Goal: Task Accomplishment & Management: Complete application form

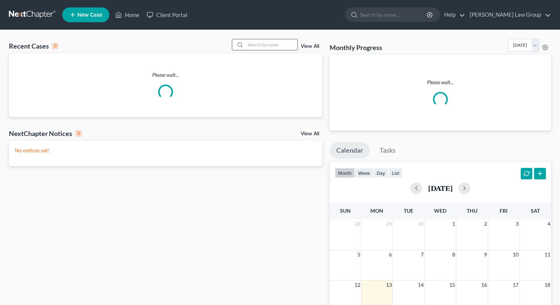
click at [271, 43] on input "search" at bounding box center [271, 44] width 52 height 11
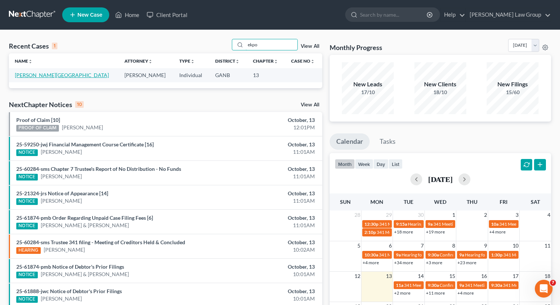
type input "ekpo"
click at [36, 77] on link "[PERSON_NAME][GEOGRAPHIC_DATA]" at bounding box center [62, 75] width 94 height 6
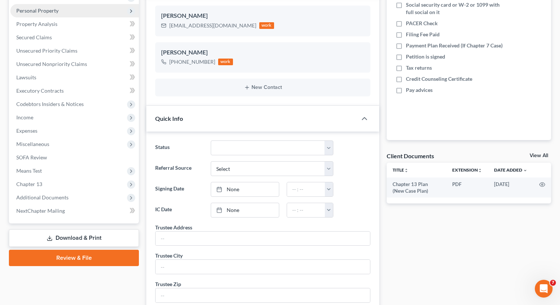
scroll to position [134, 0]
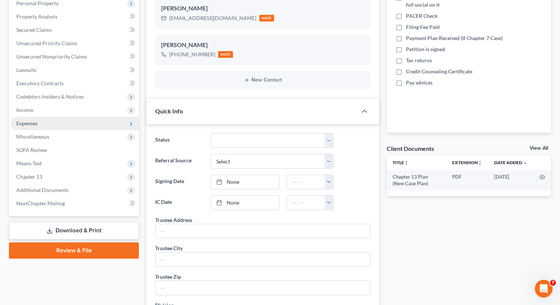
click at [46, 123] on span "Expenses" at bounding box center [74, 123] width 128 height 13
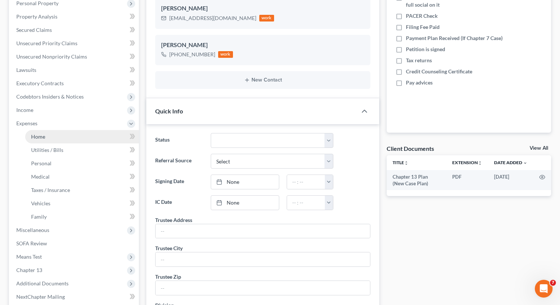
click at [53, 137] on link "Home" at bounding box center [82, 136] width 114 height 13
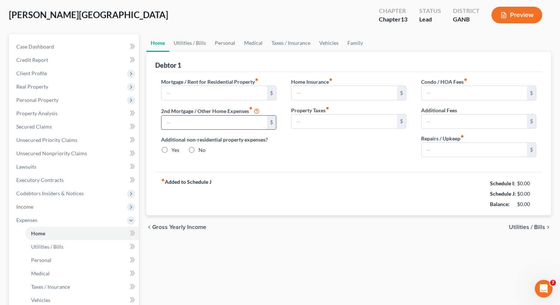
type input "2,900.00"
radio input "true"
type input "0.00"
type input "50.00"
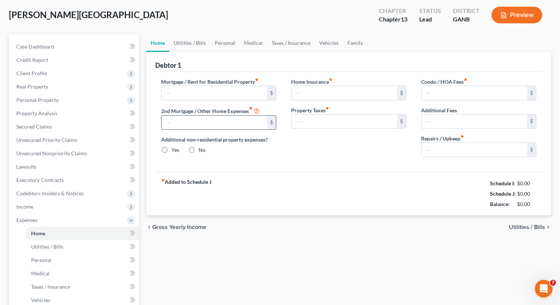
type input "0.00"
type input "10.00"
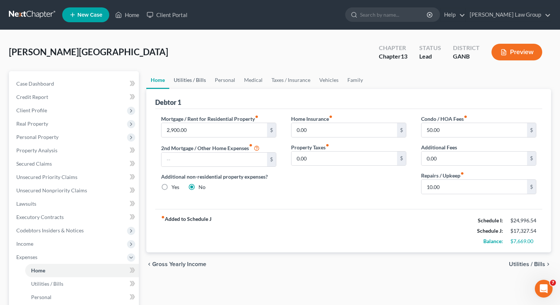
click at [191, 81] on link "Utilities / Bills" at bounding box center [189, 80] width 41 height 18
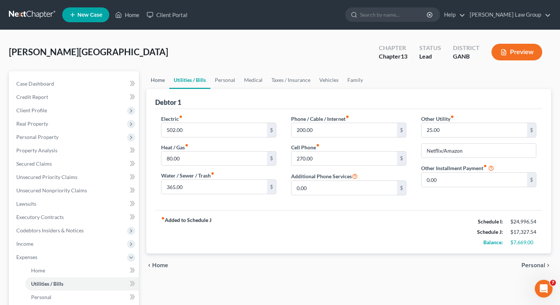
click at [160, 85] on link "Home" at bounding box center [157, 80] width 23 height 18
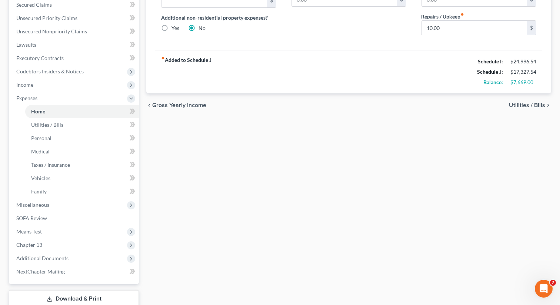
scroll to position [208, 0]
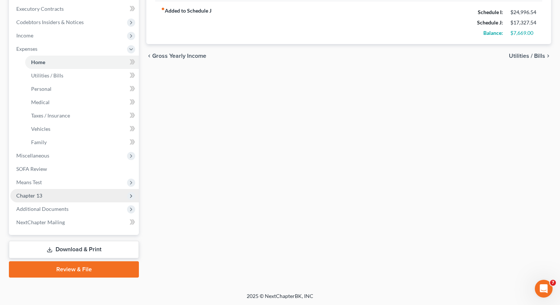
click at [58, 195] on span "Chapter 13" at bounding box center [74, 195] width 128 height 13
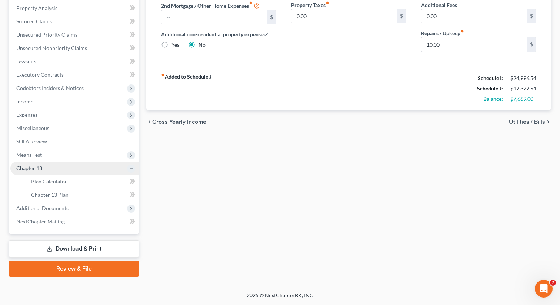
scroll to position [141, 0]
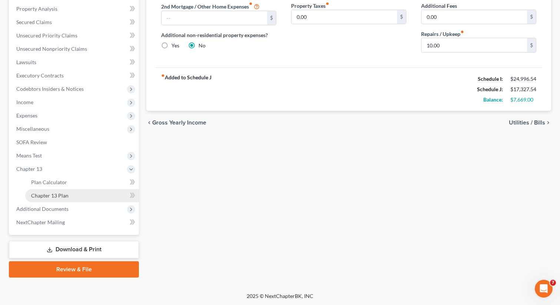
click at [54, 197] on span "Chapter 13 Plan" at bounding box center [49, 195] width 37 height 6
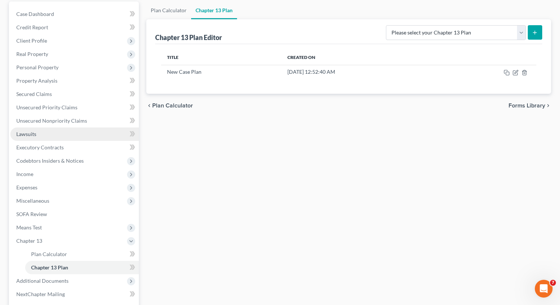
scroll to position [141, 0]
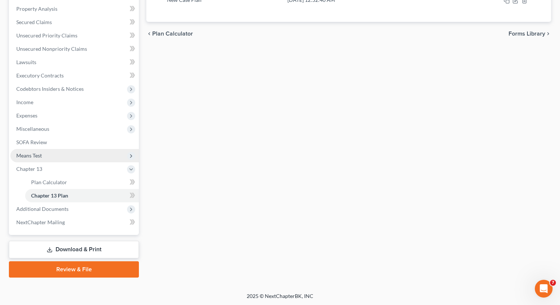
click at [57, 154] on span "Means Test" at bounding box center [74, 155] width 128 height 13
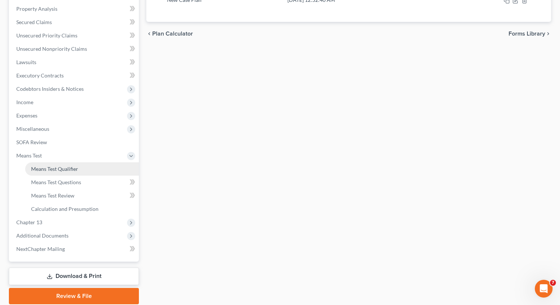
click at [69, 165] on span "Means Test Qualifier" at bounding box center [54, 168] width 47 height 6
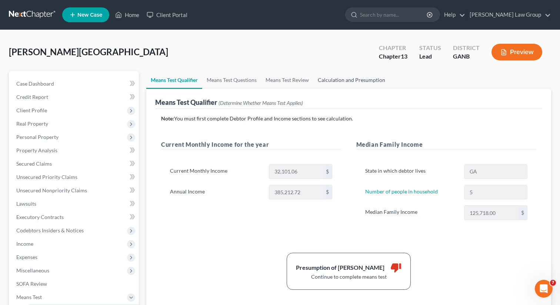
click at [341, 79] on link "Calculation and Presumption" at bounding box center [351, 80] width 76 height 18
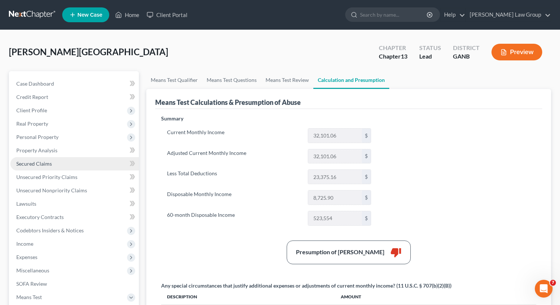
click at [39, 166] on span "Secured Claims" at bounding box center [34, 163] width 36 height 6
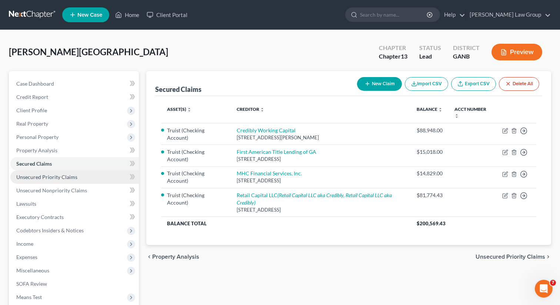
click at [69, 178] on span "Unsecured Priority Claims" at bounding box center [46, 177] width 61 height 6
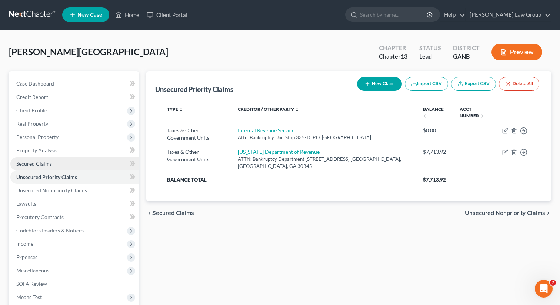
click at [47, 164] on span "Secured Claims" at bounding box center [34, 163] width 36 height 6
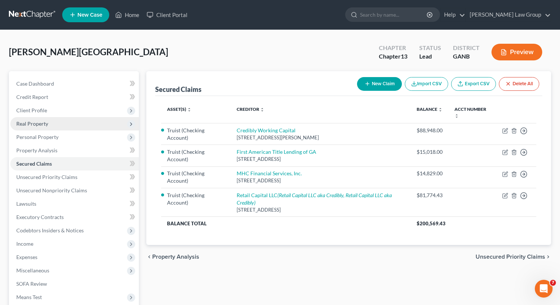
click at [34, 121] on span "Real Property" at bounding box center [32, 123] width 32 height 6
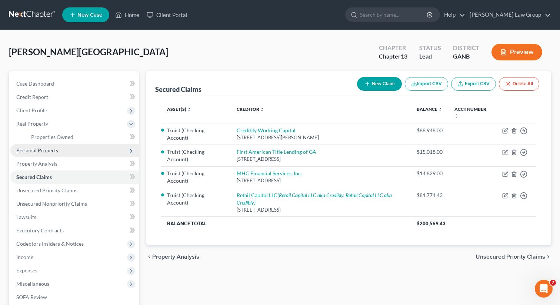
click at [47, 154] on span "Personal Property" at bounding box center [74, 150] width 128 height 13
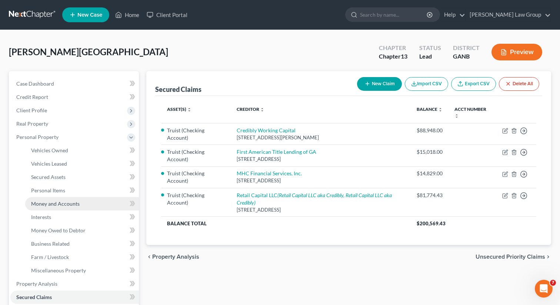
click at [60, 205] on span "Money and Accounts" at bounding box center [55, 203] width 48 height 6
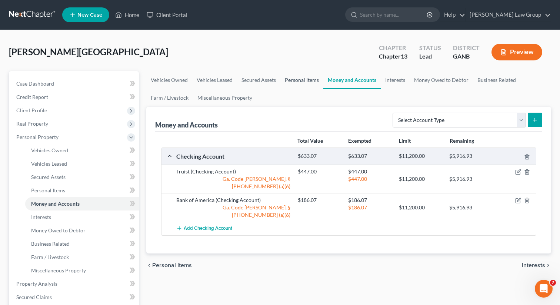
click at [298, 80] on link "Personal Items" at bounding box center [301, 80] width 43 height 18
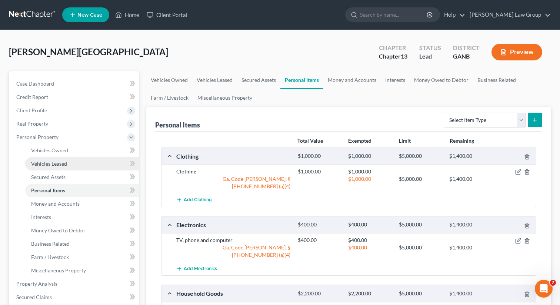
click at [39, 157] on link "Vehicles Leased" at bounding box center [82, 163] width 114 height 13
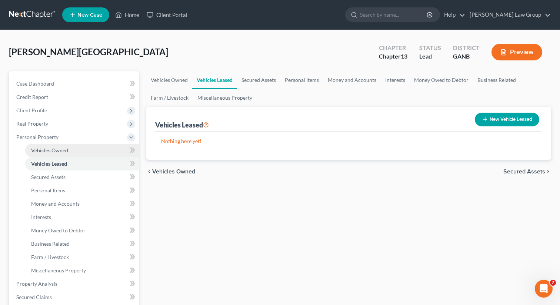
click at [44, 150] on span "Vehicles Owned" at bounding box center [49, 150] width 37 height 6
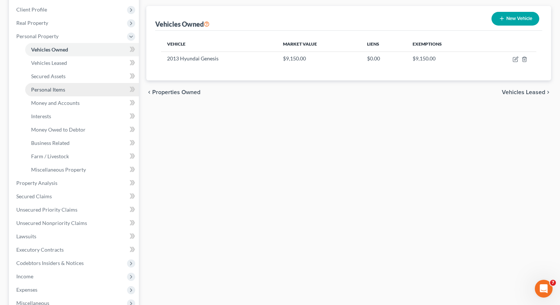
scroll to position [120, 0]
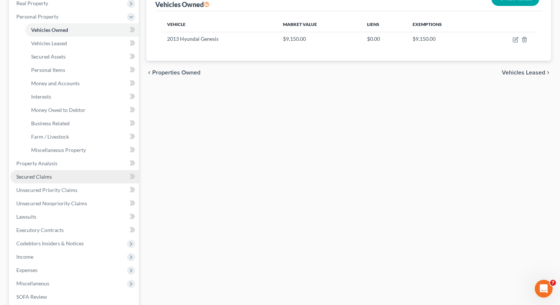
click at [44, 178] on span "Secured Claims" at bounding box center [34, 176] width 36 height 6
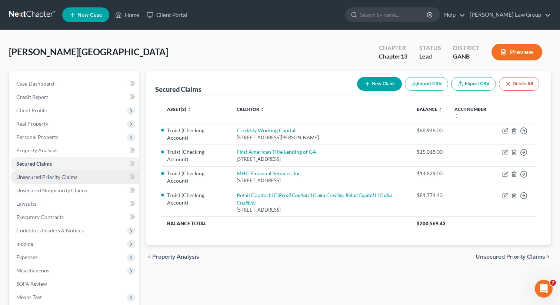
click at [59, 182] on link "Unsecured Priority Claims" at bounding box center [74, 176] width 128 height 13
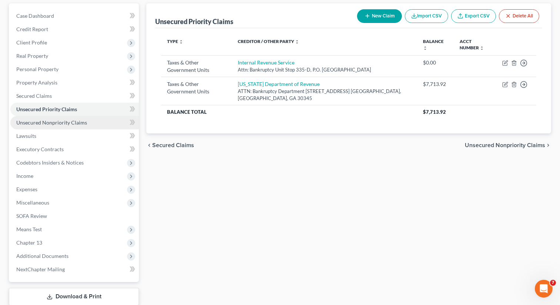
scroll to position [72, 0]
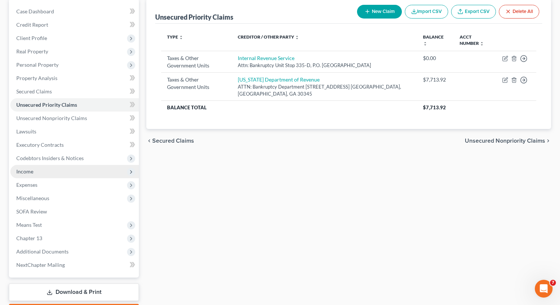
click at [37, 170] on span "Income" at bounding box center [74, 171] width 128 height 13
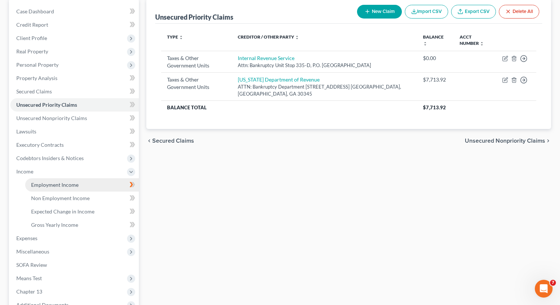
click at [51, 186] on span "Employment Income" at bounding box center [54, 184] width 47 height 6
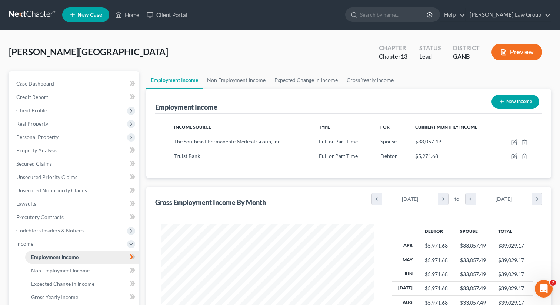
scroll to position [133, 227]
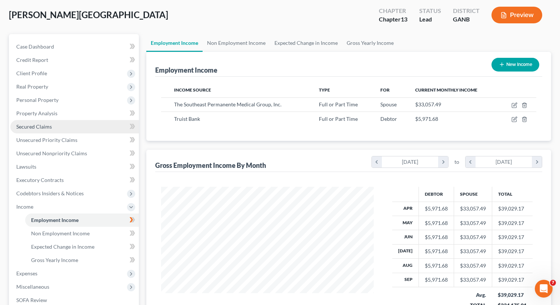
click at [50, 120] on link "Secured Claims" at bounding box center [74, 126] width 128 height 13
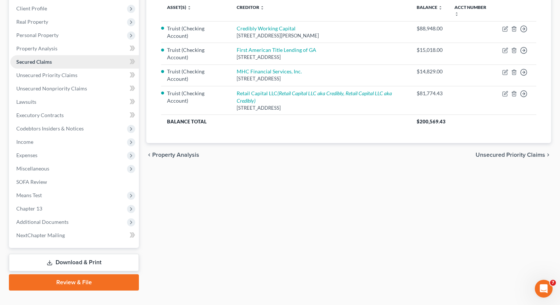
scroll to position [115, 0]
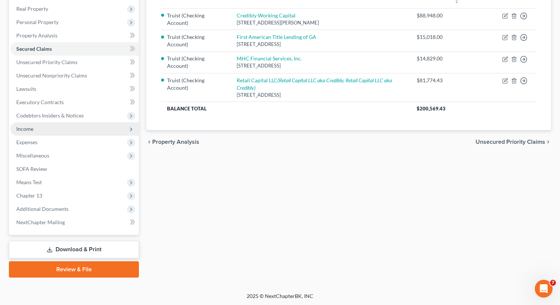
click at [49, 128] on span "Income" at bounding box center [74, 128] width 128 height 13
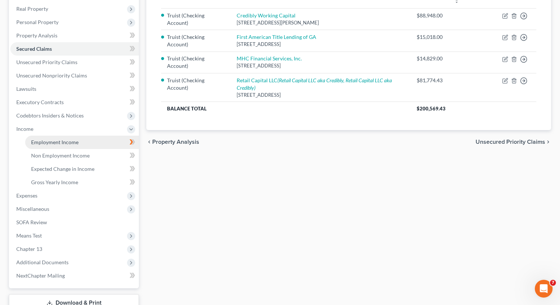
click at [53, 140] on span "Employment Income" at bounding box center [54, 142] width 47 height 6
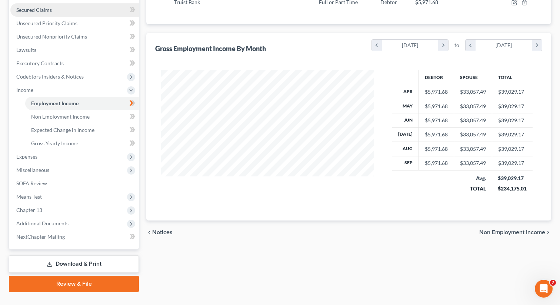
scroll to position [168, 0]
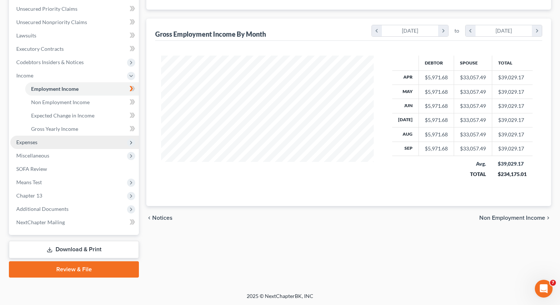
click at [44, 136] on span "Expenses" at bounding box center [74, 141] width 128 height 13
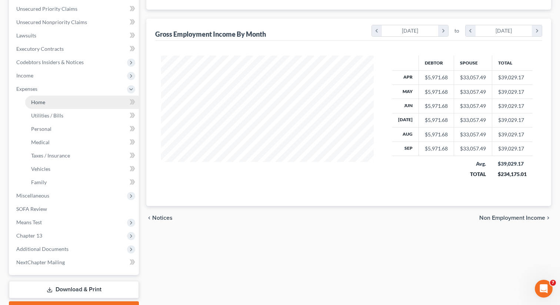
click at [43, 101] on span "Home" at bounding box center [38, 102] width 14 height 6
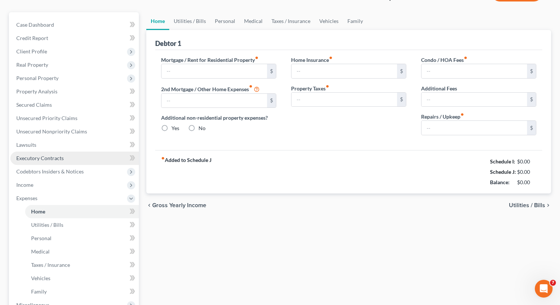
type input "2,900.00"
radio input "true"
type input "0.00"
type input "50.00"
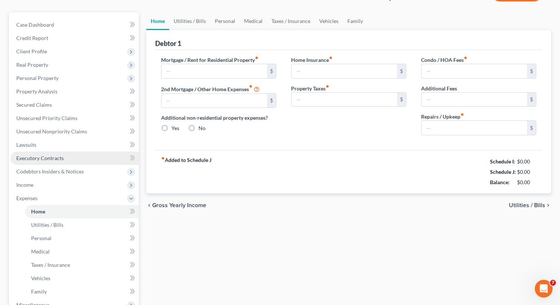
type input "0.00"
type input "10.00"
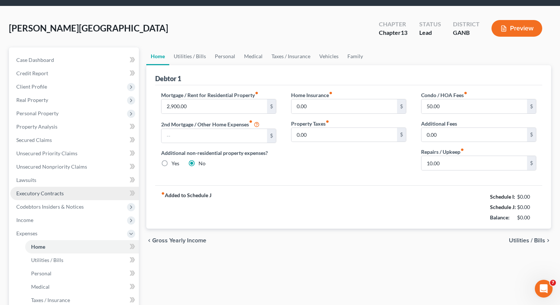
scroll to position [1, 0]
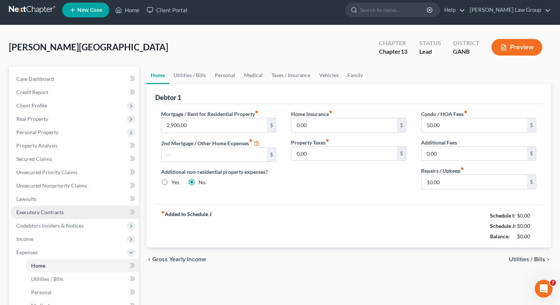
click at [34, 199] on ul "Case Dashboard Payments Invoices Payments Payments Credit Report Client Profile" at bounding box center [74, 252] width 128 height 360
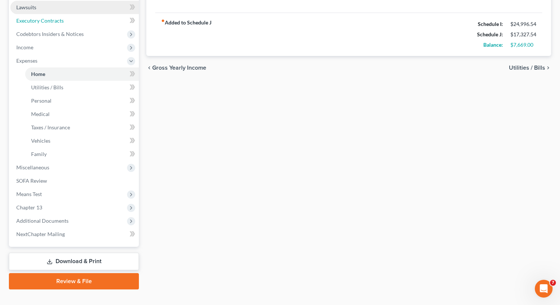
scroll to position [208, 0]
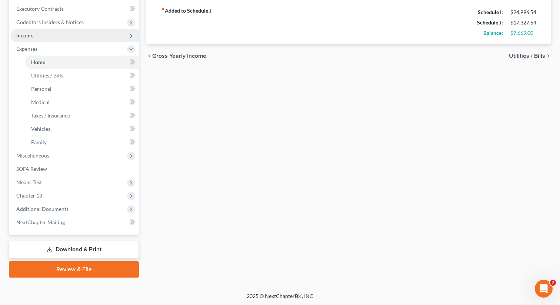
click at [50, 37] on span "Income" at bounding box center [74, 35] width 128 height 13
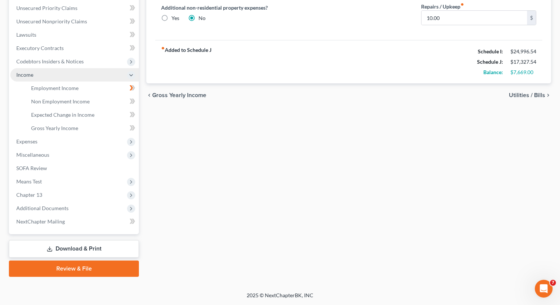
scroll to position [168, 0]
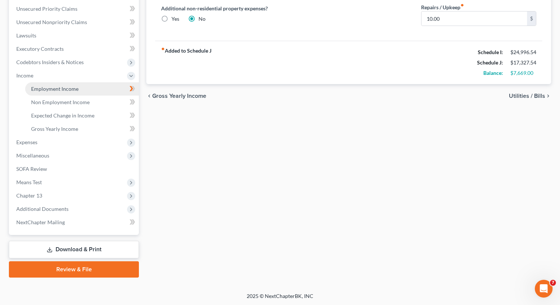
click at [53, 87] on span "Employment Income" at bounding box center [54, 89] width 47 height 6
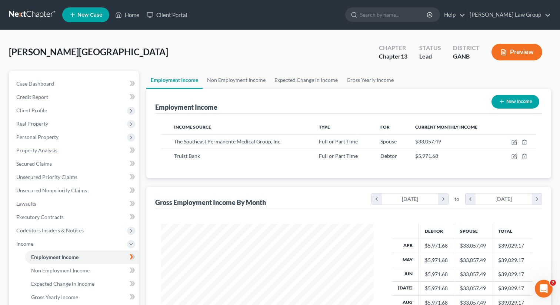
scroll to position [133, 227]
click at [255, 85] on link "Non Employment Income" at bounding box center [235, 80] width 67 height 18
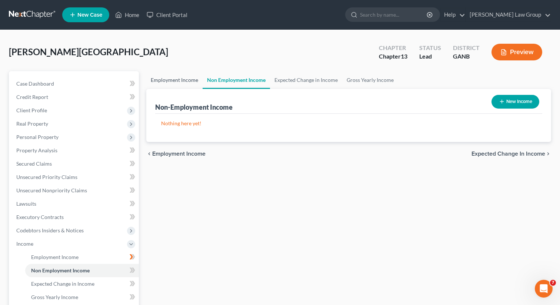
click at [164, 84] on link "Employment Income" at bounding box center [174, 80] width 56 height 18
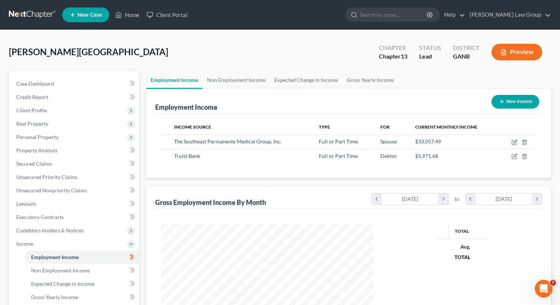
scroll to position [133, 227]
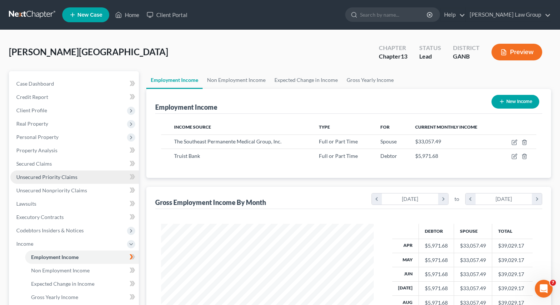
click at [47, 176] on span "Unsecured Priority Claims" at bounding box center [46, 177] width 61 height 6
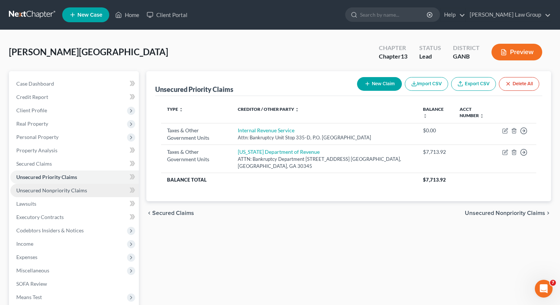
click at [47, 188] on span "Unsecured Nonpriority Claims" at bounding box center [51, 190] width 71 height 6
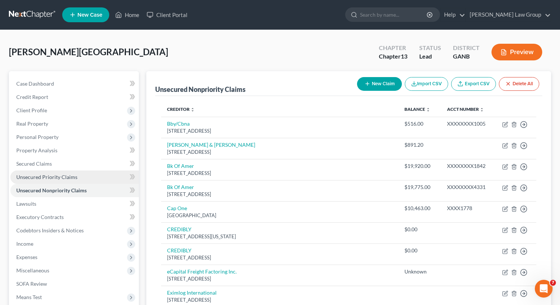
click at [52, 175] on span "Unsecured Priority Claims" at bounding box center [46, 177] width 61 height 6
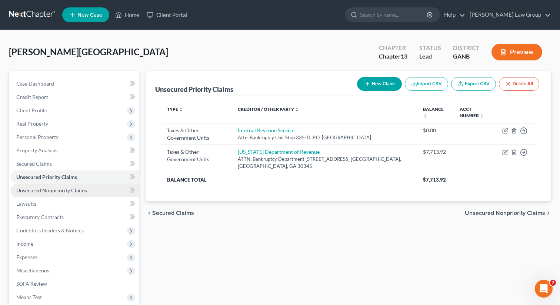
click at [51, 192] on span "Unsecured Nonpriority Claims" at bounding box center [51, 190] width 71 height 6
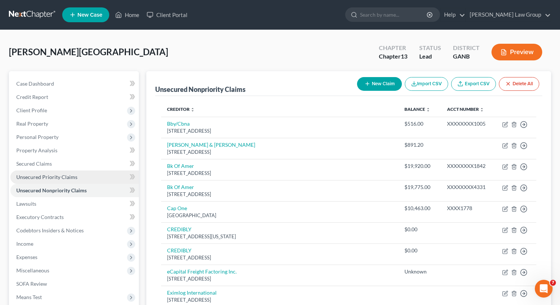
click at [54, 177] on span "Unsecured Priority Claims" at bounding box center [46, 177] width 61 height 6
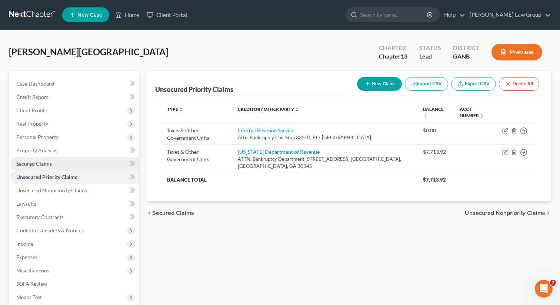
click at [43, 160] on span "Secured Claims" at bounding box center [34, 163] width 36 height 6
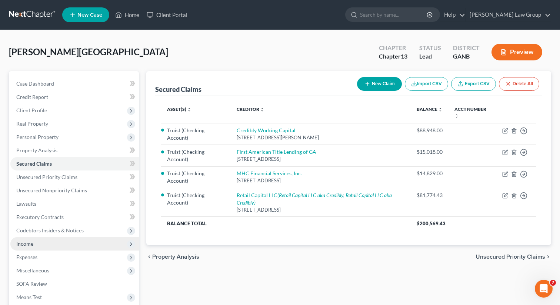
click at [31, 244] on span "Income" at bounding box center [24, 243] width 17 height 6
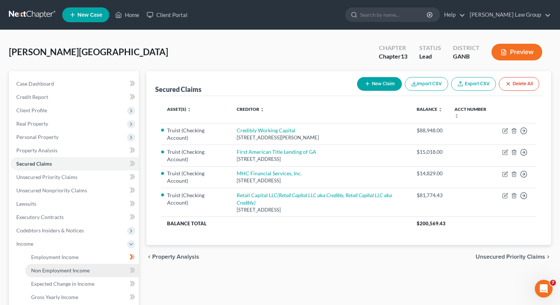
click at [47, 264] on link "Non Employment Income" at bounding box center [82, 270] width 114 height 13
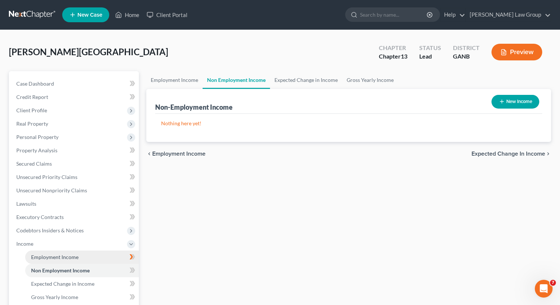
click at [52, 257] on span "Employment Income" at bounding box center [54, 257] width 47 height 6
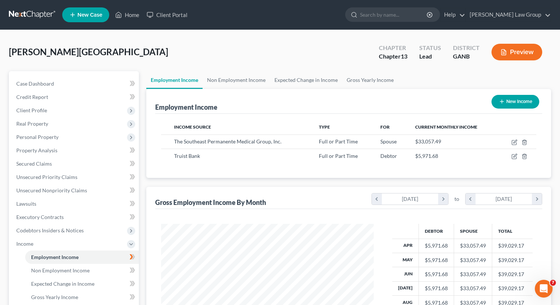
scroll to position [133, 227]
click at [515, 158] on icon "button" at bounding box center [514, 156] width 4 height 4
select select "0"
select select "28"
select select "1"
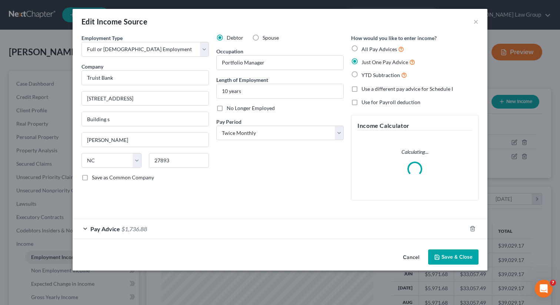
click at [118, 225] on span "Pay Advice" at bounding box center [105, 228] width 30 height 7
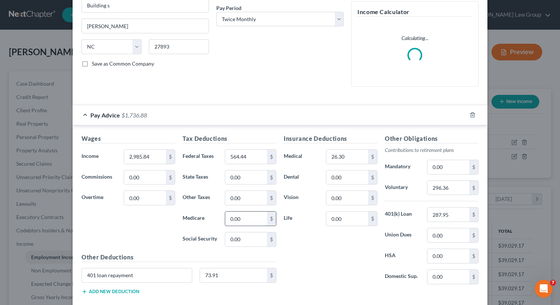
scroll to position [155, 0]
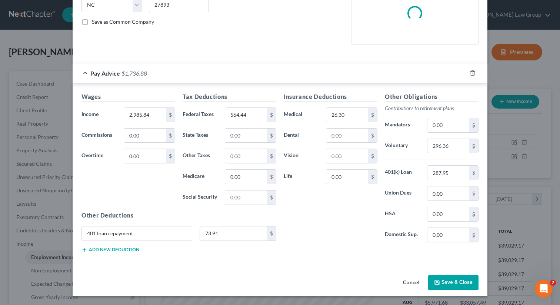
click at [443, 285] on button "Save & Close" at bounding box center [453, 283] width 50 height 16
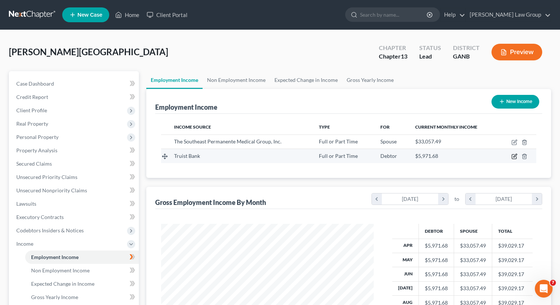
click at [513, 156] on icon "button" at bounding box center [514, 156] width 6 height 6
select select "0"
select select "28"
select select "1"
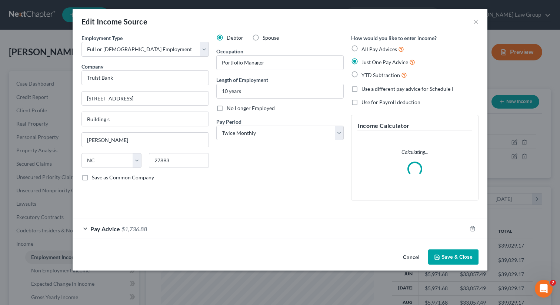
click at [92, 235] on div "Pay Advice $1,736.88" at bounding box center [270, 229] width 394 height 20
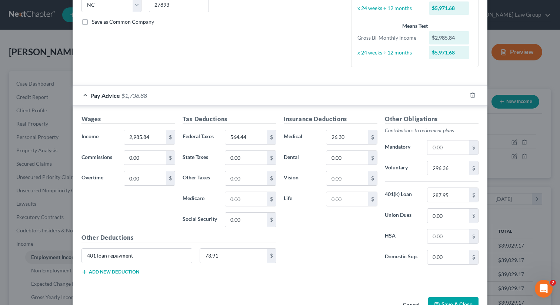
scroll to position [178, 0]
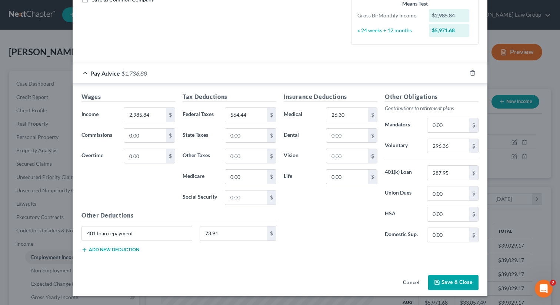
click at [443, 281] on button "Save & Close" at bounding box center [453, 283] width 50 height 16
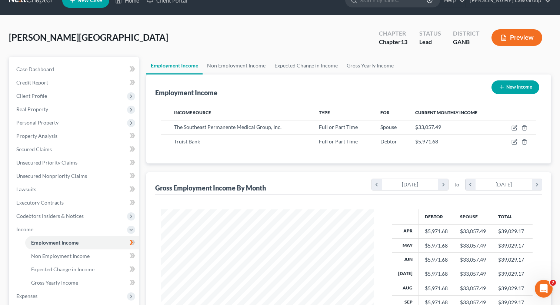
scroll to position [17, 0]
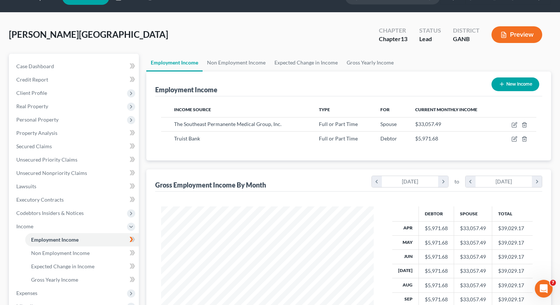
click at [504, 87] on button "New Income" at bounding box center [515, 84] width 48 height 14
select select "0"
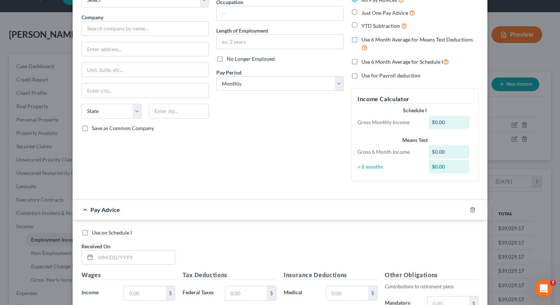
scroll to position [228, 0]
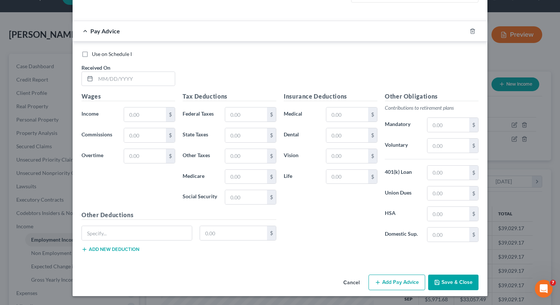
click at [351, 285] on button "Cancel" at bounding box center [351, 282] width 28 height 15
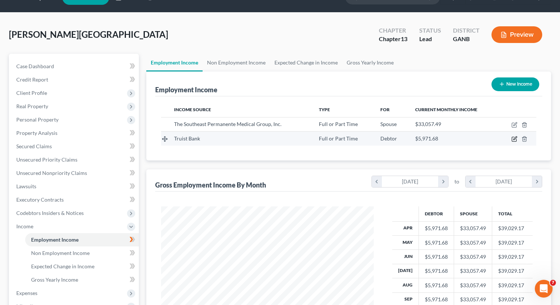
click at [513, 137] on icon "button" at bounding box center [514, 139] width 6 height 6
select select "0"
select select "28"
select select "1"
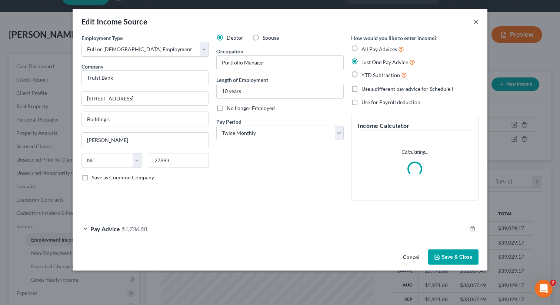
click at [475, 26] on button "×" at bounding box center [475, 21] width 5 height 9
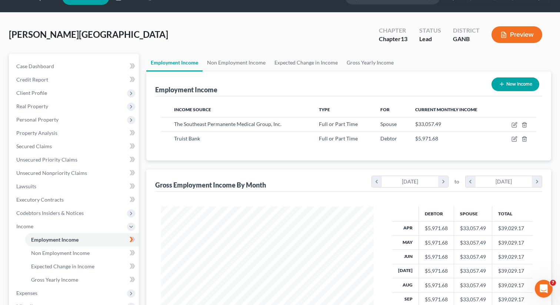
click at [513, 40] on button "Preview" at bounding box center [516, 34] width 51 height 17
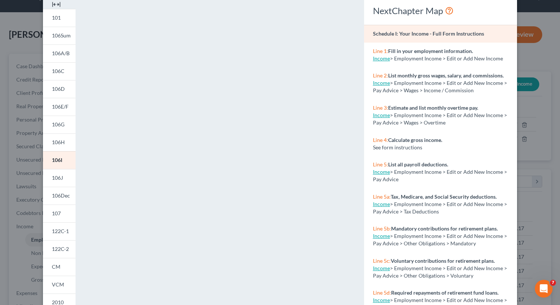
scroll to position [0, 0]
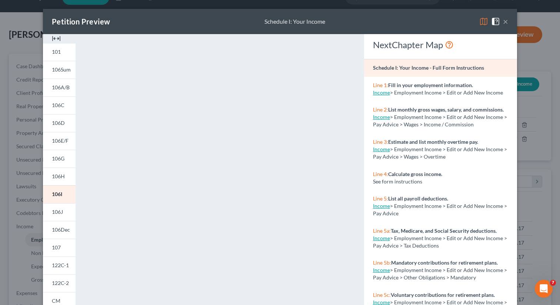
click at [506, 22] on button "×" at bounding box center [505, 21] width 5 height 9
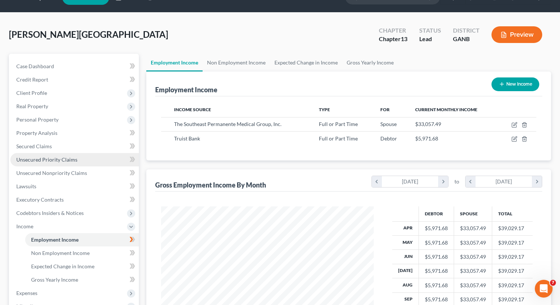
click at [53, 161] on span "Unsecured Priority Claims" at bounding box center [46, 159] width 61 height 6
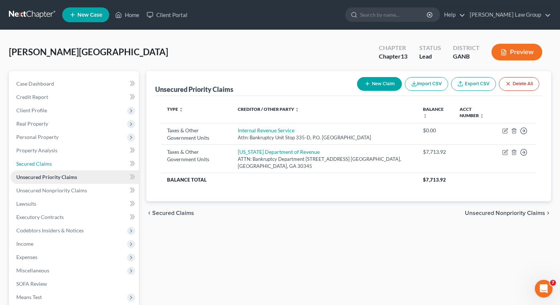
click at [53, 161] on link "Secured Claims" at bounding box center [74, 163] width 128 height 13
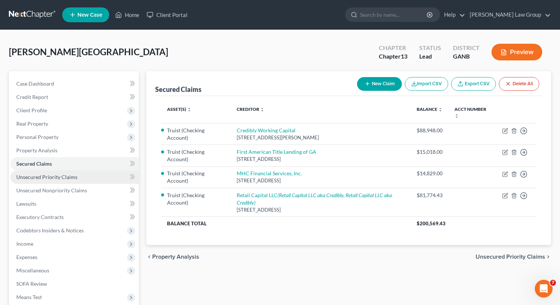
click at [43, 176] on span "Unsecured Priority Claims" at bounding box center [46, 177] width 61 height 6
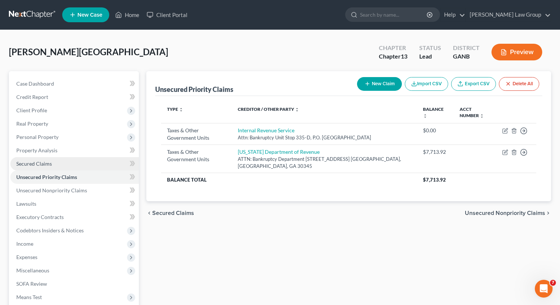
click at [43, 161] on span "Secured Claims" at bounding box center [34, 163] width 36 height 6
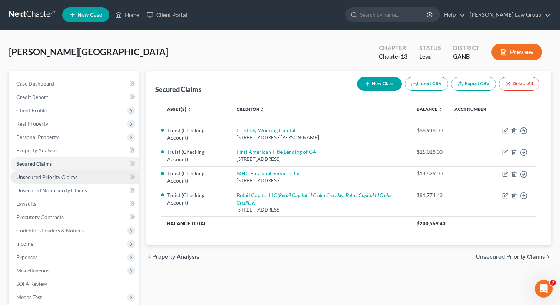
click at [41, 179] on span "Unsecured Priority Claims" at bounding box center [46, 177] width 61 height 6
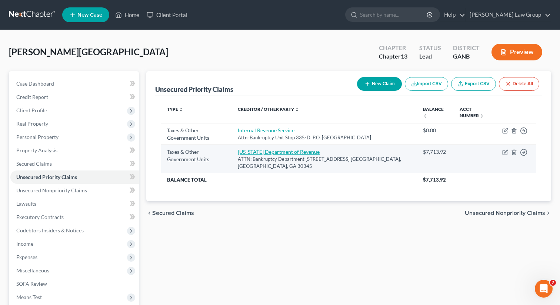
click at [281, 150] on link "[US_STATE] Department of Revenue" at bounding box center [279, 151] width 82 height 6
select select "2"
select select "10"
select select "0"
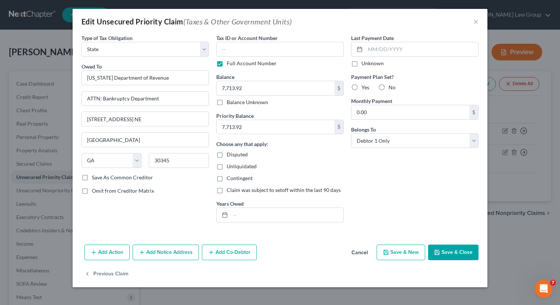
click at [445, 252] on button "Save & Close" at bounding box center [453, 252] width 50 height 16
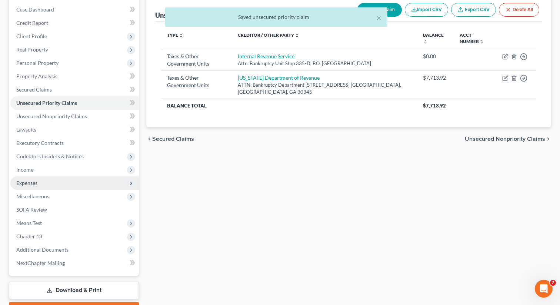
scroll to position [75, 0]
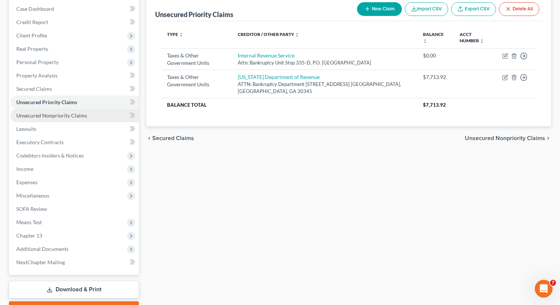
click at [67, 120] on link "Unsecured Nonpriority Claims" at bounding box center [74, 115] width 128 height 13
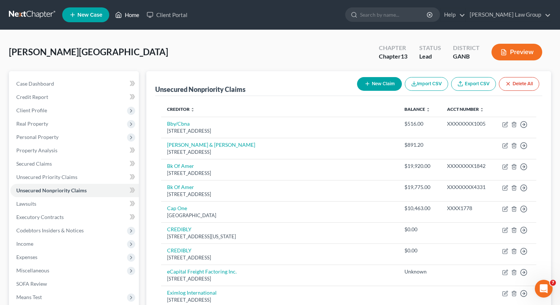
click at [129, 19] on link "Home" at bounding box center [126, 14] width 31 height 13
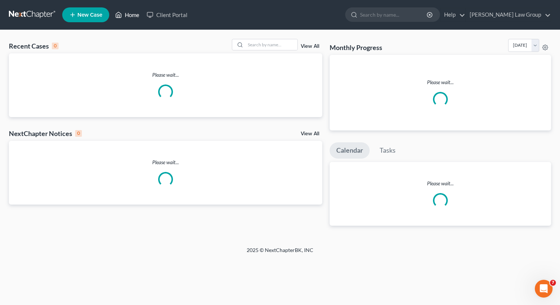
click at [130, 16] on link "Home" at bounding box center [126, 14] width 31 height 13
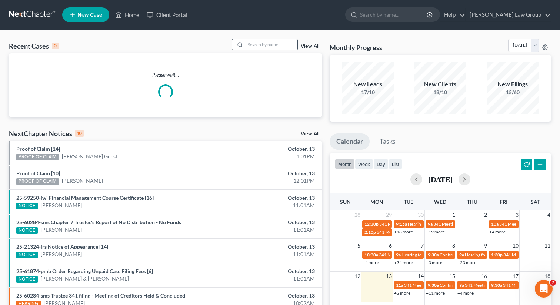
click at [262, 44] on input "search" at bounding box center [271, 44] width 52 height 11
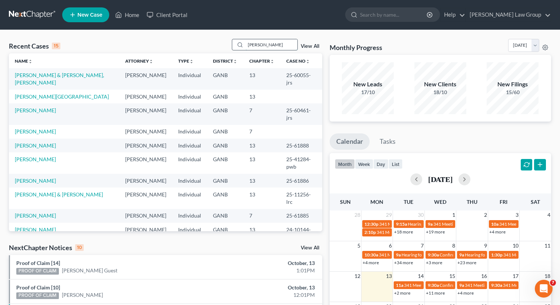
type input "[PERSON_NAME]"
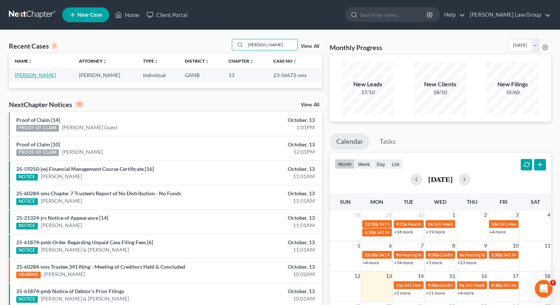
click at [42, 74] on link "[PERSON_NAME]" at bounding box center [35, 75] width 41 height 6
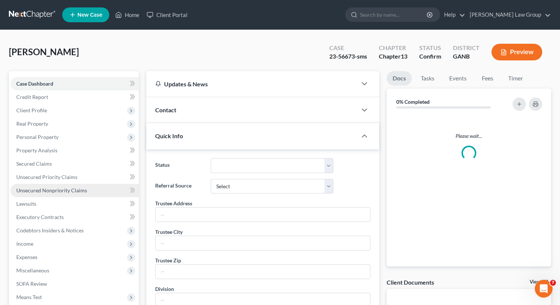
scroll to position [88, 0]
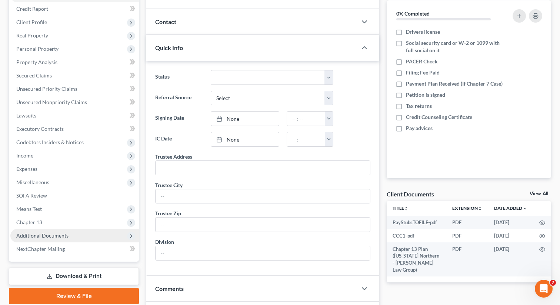
click at [58, 234] on span "Additional Documents" at bounding box center [42, 235] width 52 height 6
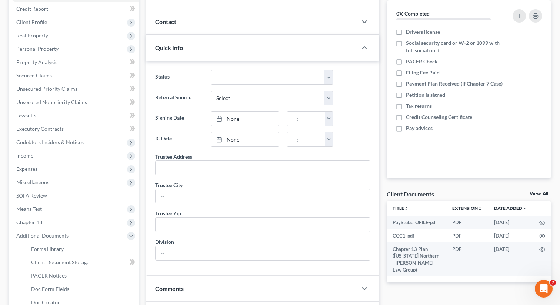
scroll to position [0, 0]
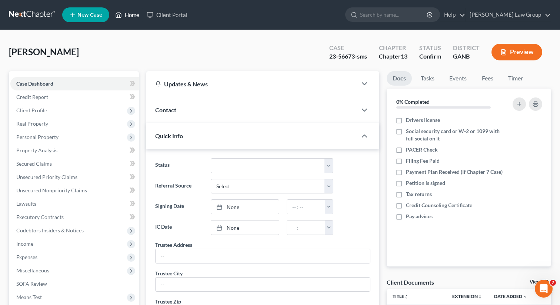
click at [139, 19] on link "Home" at bounding box center [126, 14] width 31 height 13
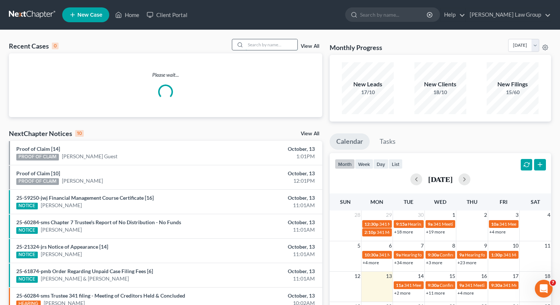
click at [284, 44] on input "search" at bounding box center [271, 44] width 52 height 11
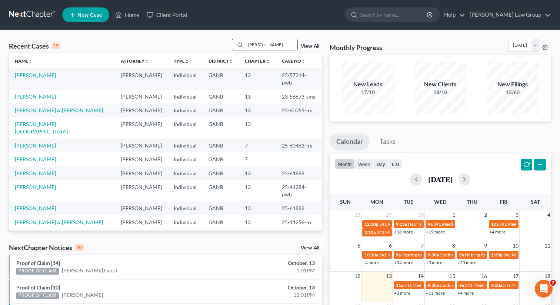
type input "[PERSON_NAME]"
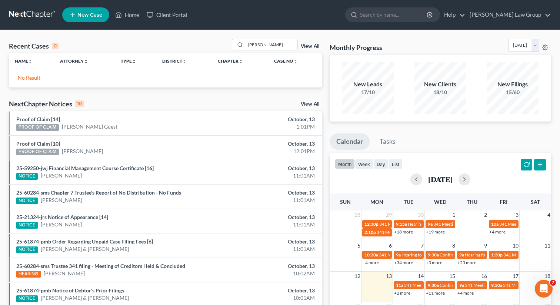
click at [84, 12] on span "New Case" at bounding box center [89, 15] width 25 height 6
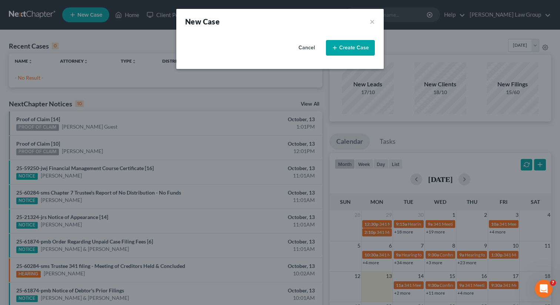
select select "19"
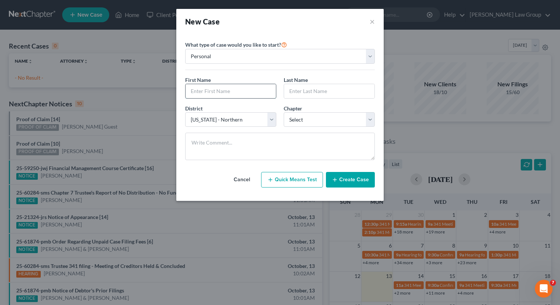
click at [206, 91] on input "text" at bounding box center [230, 91] width 90 height 14
paste input "[PERSON_NAME]"
drag, startPoint x: 214, startPoint y: 90, endPoint x: 255, endPoint y: 91, distance: 40.7
click at [255, 91] on input "[PERSON_NAME]" at bounding box center [230, 91] width 90 height 14
type input "[PERSON_NAME]"
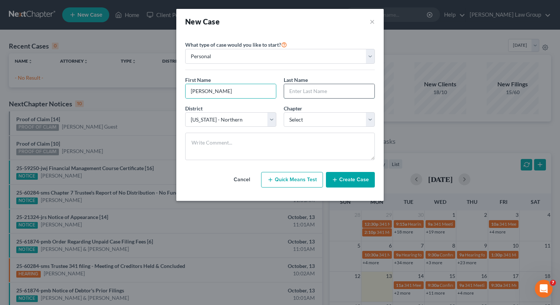
click at [322, 91] on input "text" at bounding box center [329, 91] width 90 height 14
paste input "[PERSON_NAME]"
type input "[PERSON_NAME]"
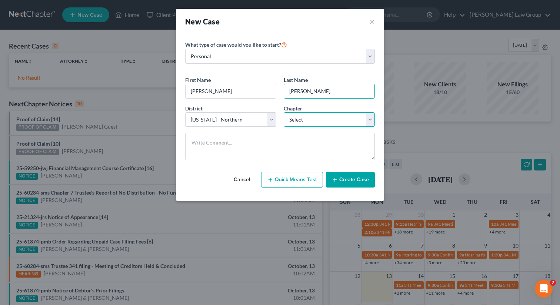
click at [312, 117] on select "Select 7 11 12 13" at bounding box center [329, 119] width 91 height 15
select select "0"
click at [284, 112] on select "Select 7 11 12 13" at bounding box center [329, 119] width 91 height 15
click at [348, 178] on button "Create Case" at bounding box center [350, 180] width 49 height 16
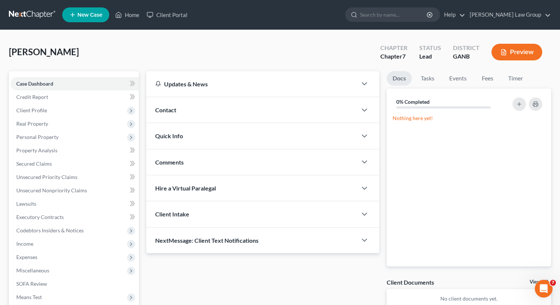
click at [90, 15] on span "New Case" at bounding box center [89, 15] width 25 height 6
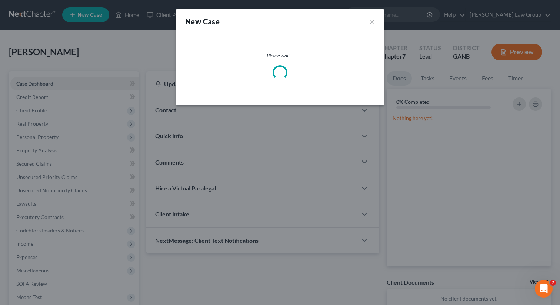
select select "19"
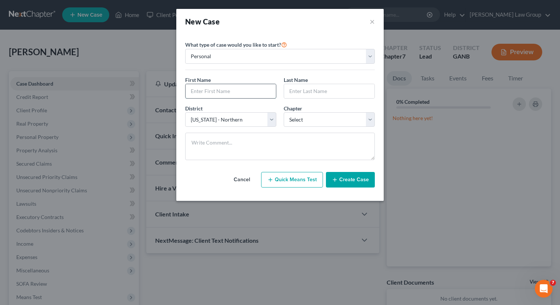
click at [203, 91] on input "text" at bounding box center [230, 91] width 90 height 14
paste input "[PERSON_NAME]"
type input "[PERSON_NAME]"
click at [316, 91] on input "text" at bounding box center [329, 91] width 90 height 14
paste input "[PERSON_NAME]"
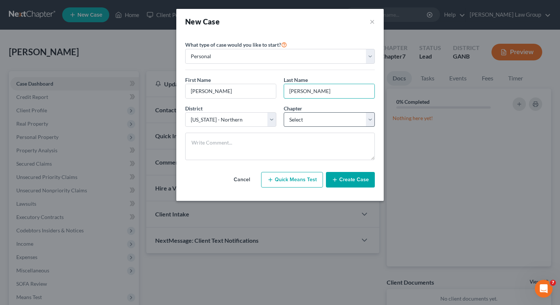
type input "[PERSON_NAME]"
click at [337, 123] on select "Select 7 11 12 13" at bounding box center [329, 119] width 91 height 15
select select "0"
click at [284, 112] on select "Select 7 11 12 13" at bounding box center [329, 119] width 91 height 15
click at [351, 181] on button "Create Case" at bounding box center [350, 180] width 49 height 16
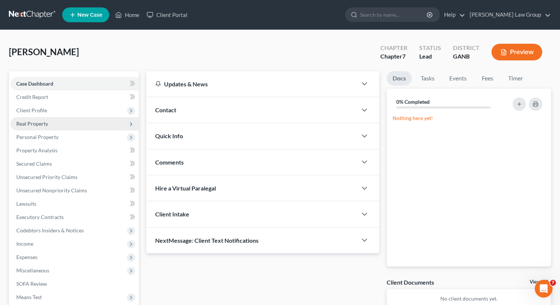
click at [57, 121] on span "Real Property" at bounding box center [74, 123] width 128 height 13
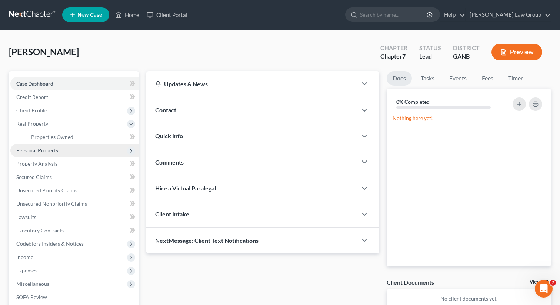
click at [61, 144] on span "Personal Property" at bounding box center [74, 150] width 128 height 13
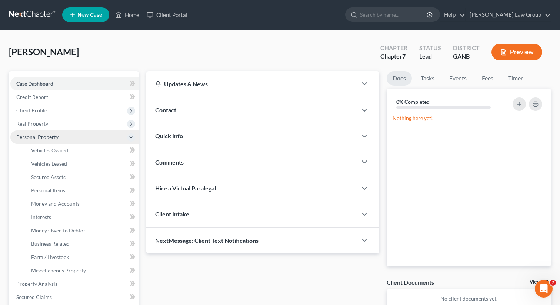
click at [58, 138] on span "Personal Property" at bounding box center [74, 136] width 128 height 13
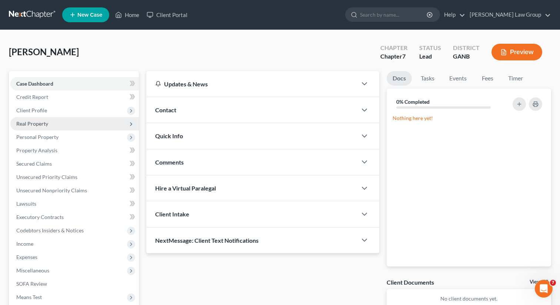
click at [40, 124] on span "Real Property" at bounding box center [32, 123] width 32 height 6
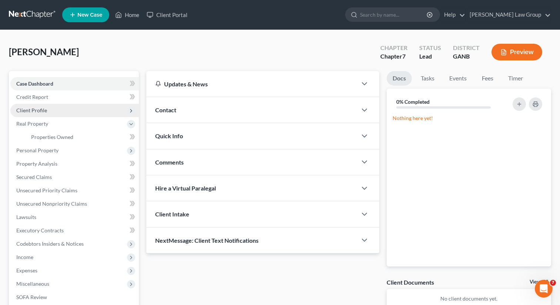
click at [40, 108] on span "Client Profile" at bounding box center [31, 110] width 31 height 6
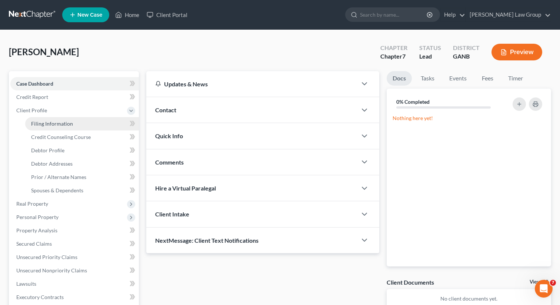
click at [50, 118] on link "Filing Information" at bounding box center [82, 123] width 114 height 13
select select "1"
select select "0"
select select "19"
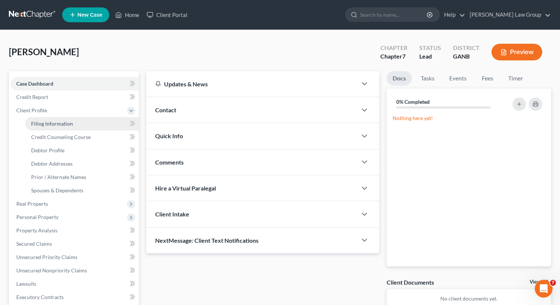
select select "10"
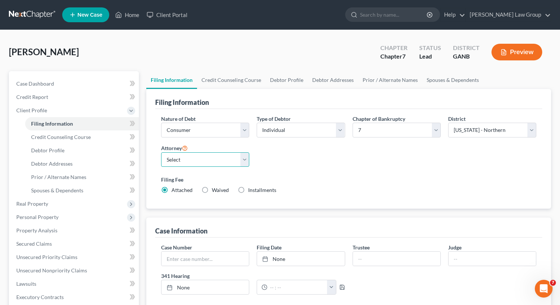
click at [211, 162] on select "Select [PERSON_NAME] - GANB [PERSON_NAME] - GANB [PERSON_NAME] - GANB [PERSON_N…" at bounding box center [205, 159] width 88 height 15
select select "0"
click at [161, 152] on select "Select [PERSON_NAME] - GANB [PERSON_NAME] - GANB [PERSON_NAME] - GANB [PERSON_N…" at bounding box center [205, 159] width 88 height 15
click at [228, 74] on link "Credit Counseling Course" at bounding box center [231, 80] width 68 height 18
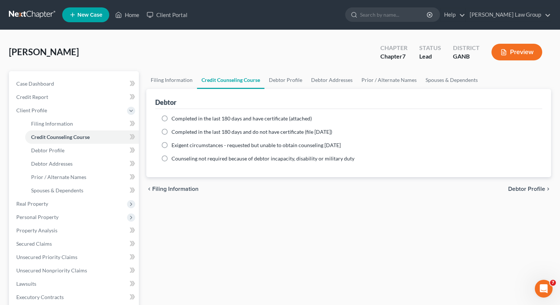
click at [171, 117] on label "Completed in the last 180 days and have certificate (attached)" at bounding box center [241, 118] width 140 height 7
click at [174, 117] on input "Completed in the last 180 days and have certificate (attached)" at bounding box center [176, 117] width 5 height 5
radio input "true"
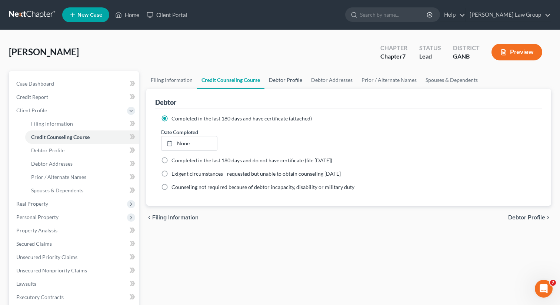
click at [280, 86] on link "Debtor Profile" at bounding box center [285, 80] width 42 height 18
select select "0"
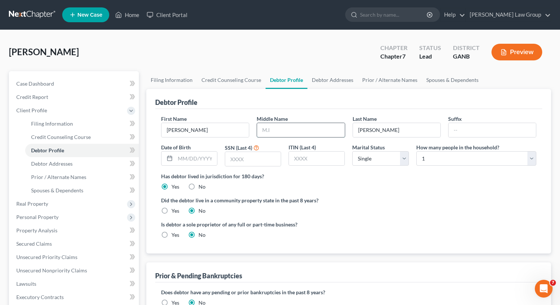
click at [278, 128] on input "text" at bounding box center [300, 130] width 87 height 14
paste input "[PERSON_NAME]"
type input "[PERSON_NAME]"
click at [183, 160] on input "text" at bounding box center [196, 158] width 42 height 14
paste input "075569749"
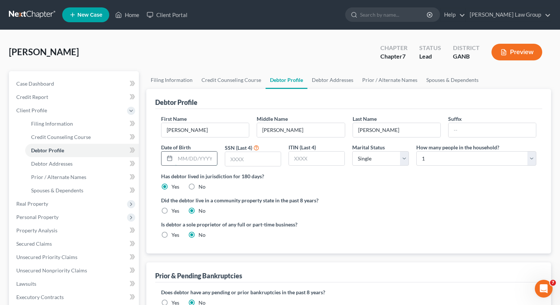
type input "075569749"
drag, startPoint x: 206, startPoint y: 158, endPoint x: 158, endPoint y: 150, distance: 48.4
click at [158, 150] on div "Date of Birth 075569749" at bounding box center [189, 154] width 64 height 23
click at [314, 82] on link "Debtor Addresses" at bounding box center [332, 80] width 50 height 18
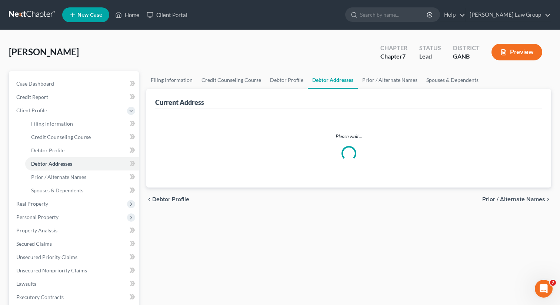
select select "0"
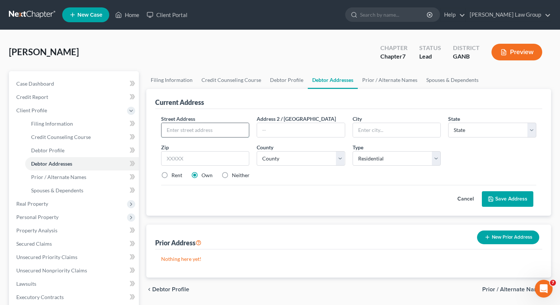
click at [184, 126] on input "text" at bounding box center [204, 130] width 87 height 14
paste input "[STREET_ADDRESS]"
type input "[STREET_ADDRESS]"
click at [172, 155] on input "text" at bounding box center [205, 158] width 88 height 15
paste input "[DATE]"
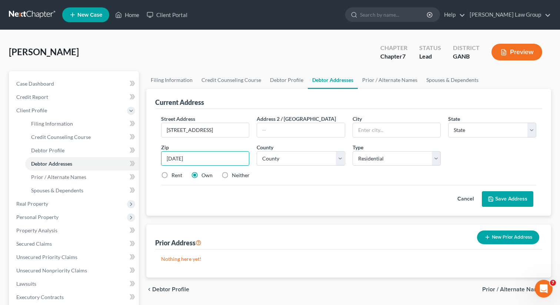
type input "[DATE]"
drag, startPoint x: 213, startPoint y: 157, endPoint x: 147, endPoint y: 157, distance: 65.9
click at [147, 157] on div "Current Address Street Address * [STREET_ADDRESS] Address 2 / [GEOGRAPHIC_DATA]…" at bounding box center [348, 152] width 405 height 127
click at [208, 78] on link "Credit Counseling Course" at bounding box center [231, 80] width 68 height 18
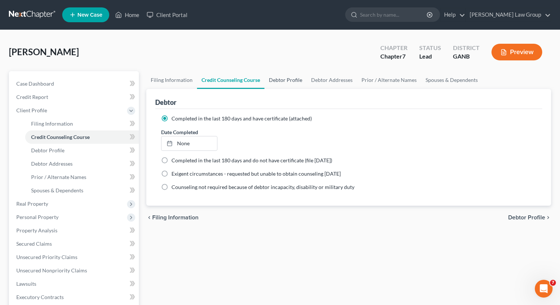
click at [268, 78] on link "Debtor Profile" at bounding box center [285, 80] width 42 height 18
select select "0"
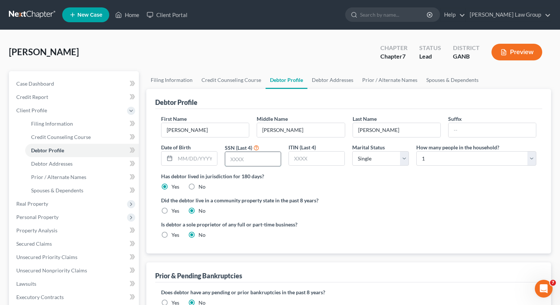
click at [240, 155] on input "text" at bounding box center [253, 159] width 56 height 14
paste input "9749"
type input "9749"
click at [174, 162] on div at bounding box center [168, 158] width 14 height 14
click at [190, 162] on input "text" at bounding box center [196, 158] width 42 height 14
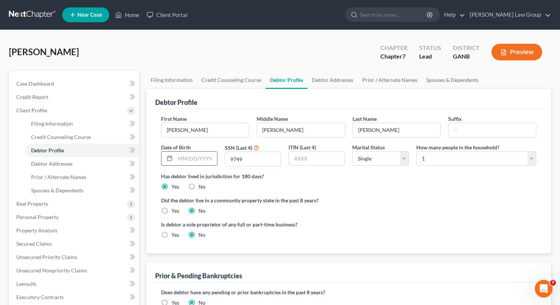
paste input "[DATE]"
type input "[DATE]"
click at [387, 204] on div "Did the debtor live in a community property state in the past 8 years? Yes No" at bounding box center [348, 205] width 375 height 18
click at [382, 168] on div "First Name [PERSON_NAME] Middle Name [PERSON_NAME] Last Name [PERSON_NAME] Suff…" at bounding box center [348, 143] width 382 height 57
click at [375, 161] on select "Select Single Married Separated Divorced Widowed" at bounding box center [380, 158] width 56 height 15
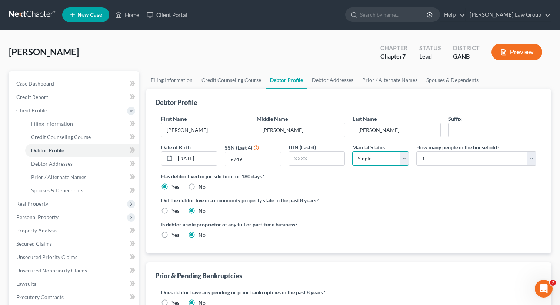
select select "4"
click at [352, 151] on select "Select Single Married Separated Divorced Widowed" at bounding box center [380, 158] width 56 height 15
click at [331, 79] on link "Debtor Addresses" at bounding box center [332, 80] width 50 height 18
select select "0"
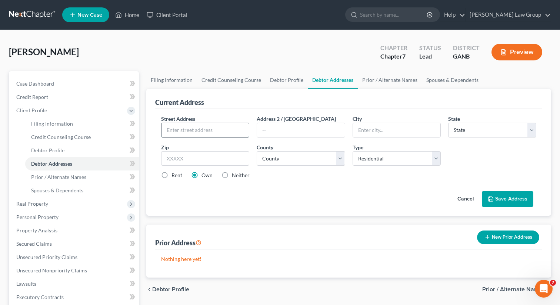
click at [172, 131] on input "text" at bounding box center [204, 130] width 87 height 14
paste input "[STREET_ADDRESS]"
type input "[STREET_ADDRESS]"
click at [188, 162] on input "text" at bounding box center [205, 158] width 88 height 15
paste input "30236"
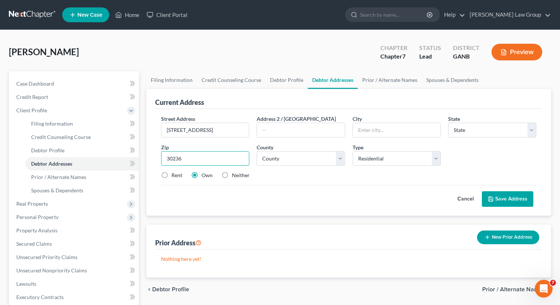
type input "30236"
click at [171, 173] on label "Rent" at bounding box center [176, 174] width 11 height 7
click at [174, 173] on input "Rent" at bounding box center [176, 173] width 5 height 5
radio input "true"
type input "[GEOGRAPHIC_DATA]"
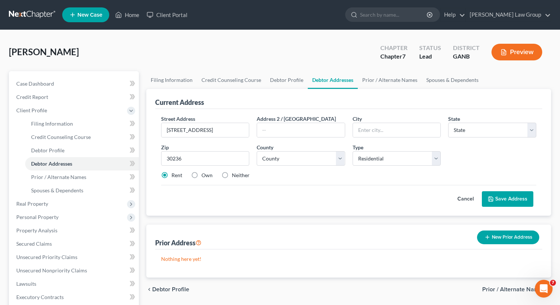
select select "10"
click at [273, 161] on select "County [GEOGRAPHIC_DATA] [GEOGRAPHIC_DATA] [GEOGRAPHIC_DATA] [GEOGRAPHIC_DATA] …" at bounding box center [301, 158] width 88 height 15
select select "30"
click at [257, 151] on select "County [GEOGRAPHIC_DATA] [GEOGRAPHIC_DATA] [GEOGRAPHIC_DATA] [GEOGRAPHIC_DATA] …" at bounding box center [301, 158] width 88 height 15
click at [499, 200] on button "Save Address" at bounding box center [507, 199] width 51 height 16
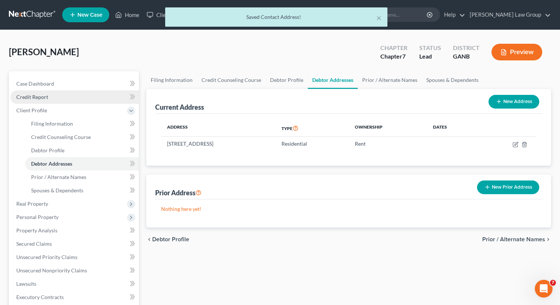
click at [46, 99] on span "Credit Report" at bounding box center [32, 97] width 32 height 6
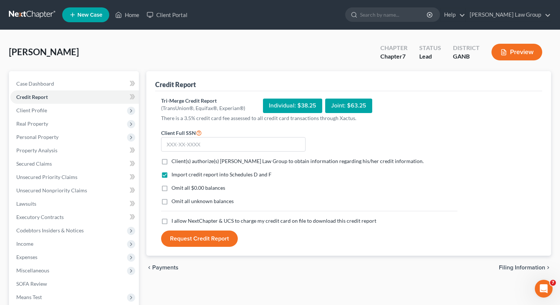
click at [171, 163] on label "Client(s) authorize(s) [PERSON_NAME] Law Group to obtain information regarding …" at bounding box center [297, 160] width 252 height 7
click at [174, 162] on input "Client(s) authorize(s) [PERSON_NAME] Law Group to obtain information regarding …" at bounding box center [176, 159] width 5 height 5
checkbox input "true"
click at [171, 224] on label "I allow NextChapter & UCS to charge my credit card on file to download this cre…" at bounding box center [273, 220] width 205 height 7
click at [174, 222] on input "I allow NextChapter & UCS to charge my credit card on file to download this cre…" at bounding box center [176, 219] width 5 height 5
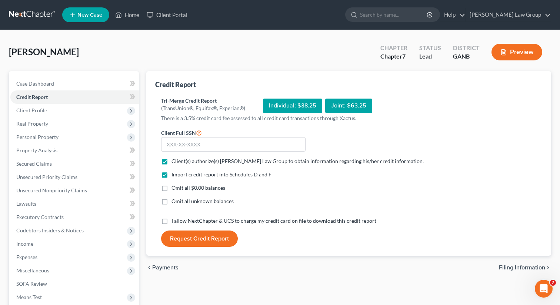
checkbox input "true"
click at [181, 147] on input "text" at bounding box center [233, 144] width 144 height 15
paste input "075-56-9749"
type input "075-56-9749"
click at [189, 235] on button "Request Credit Report" at bounding box center [199, 238] width 77 height 16
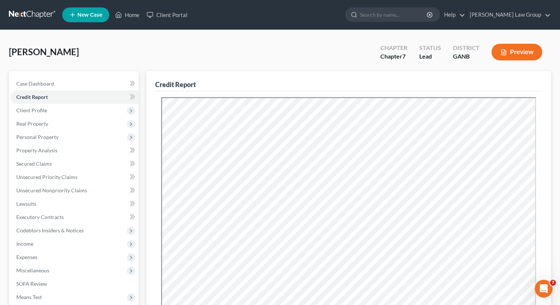
click at [94, 17] on span "New Case" at bounding box center [89, 15] width 25 height 6
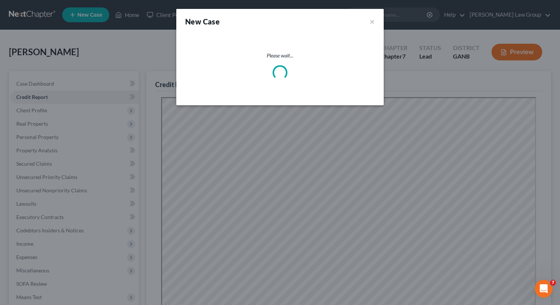
select select "19"
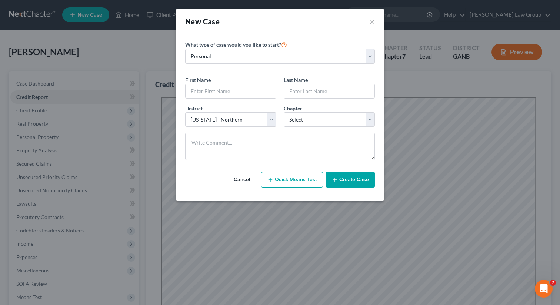
click at [286, 176] on button "Quick Means Test" at bounding box center [292, 180] width 62 height 16
select select "10"
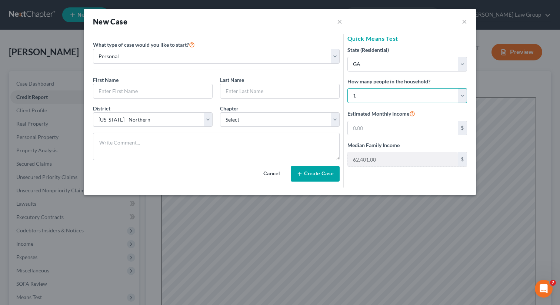
click at [408, 95] on select "Select 1 2 3 4 5 6 7 8 9 10 11 12 13 14 15 16 17 18 19 20" at bounding box center [407, 95] width 120 height 15
select select "3"
click at [347, 88] on select "Select 1 2 3 4 5 6 7 8 9 10 11 12 13 14 15 16 17 18 19 20" at bounding box center [407, 95] width 120 height 15
type input "114,618.00"
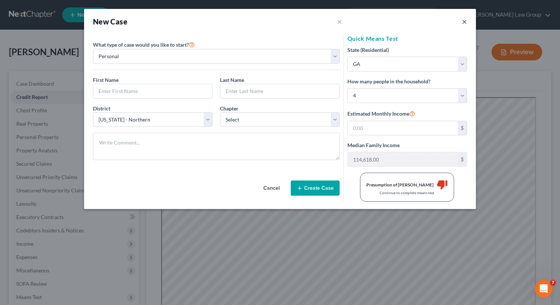
click at [465, 21] on button "×" at bounding box center [464, 21] width 5 height 9
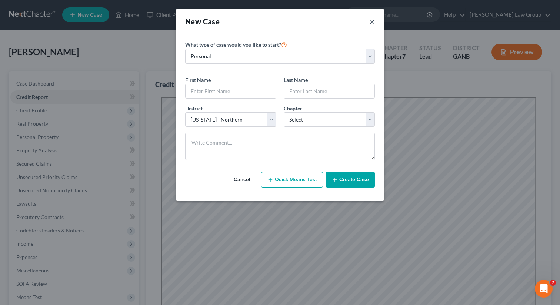
click at [373, 21] on button "×" at bounding box center [371, 21] width 5 height 10
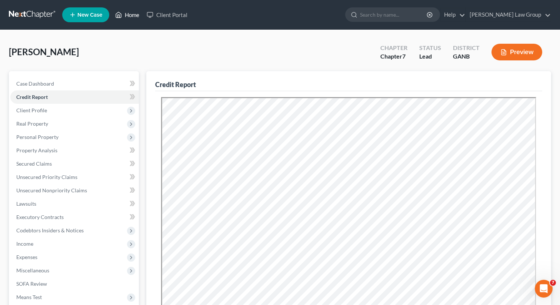
click at [133, 17] on link "Home" at bounding box center [126, 14] width 31 height 13
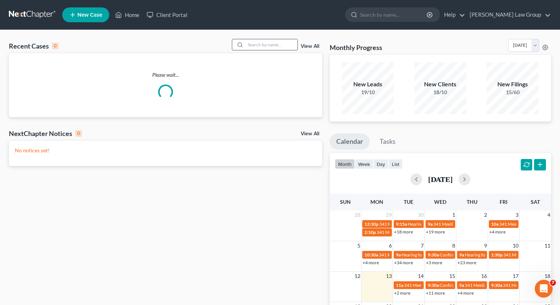
click at [256, 45] on input "search" at bounding box center [271, 44] width 52 height 11
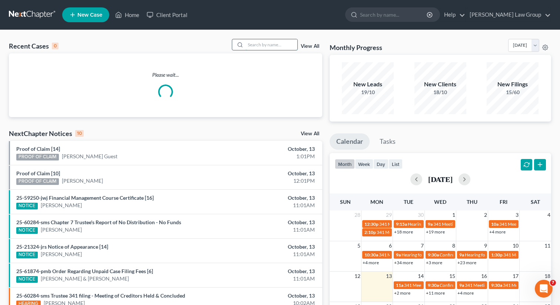
paste input "[PERSON_NAME]"
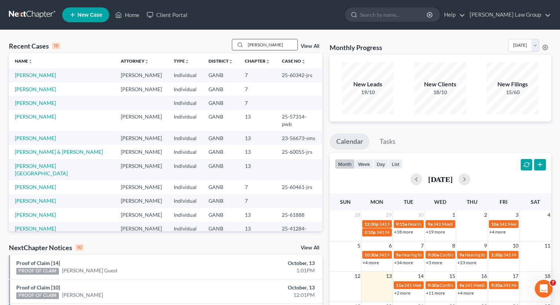
type input "[PERSON_NAME]"
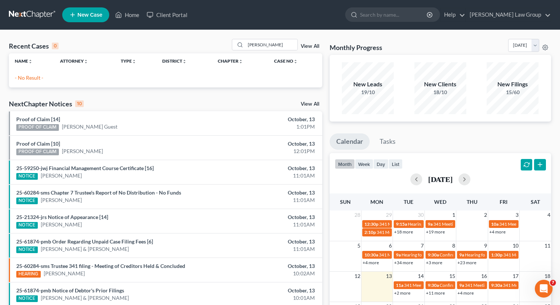
click at [309, 47] on link "View All" at bounding box center [310, 46] width 19 height 5
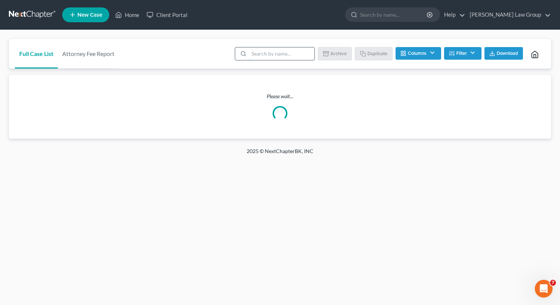
click at [284, 53] on input "search" at bounding box center [282, 53] width 66 height 13
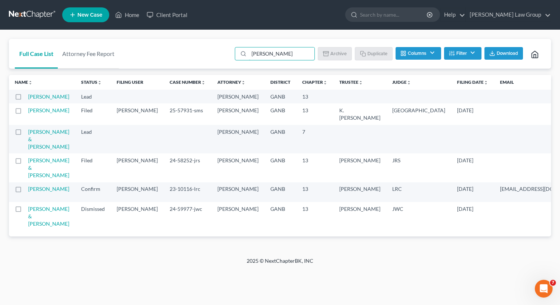
type input "[PERSON_NAME]"
click at [81, 14] on span "New Case" at bounding box center [89, 15] width 25 height 6
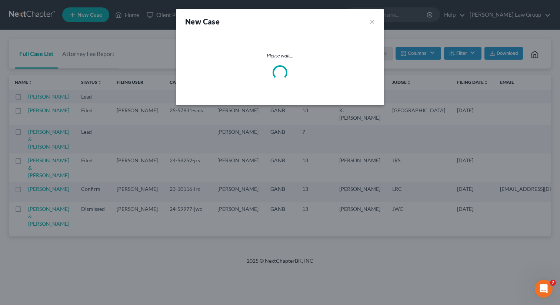
select select "19"
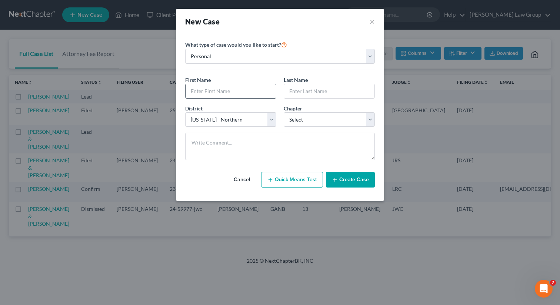
click at [215, 95] on input "text" at bounding box center [230, 91] width 90 height 14
paste input "[EMAIL_ADDRESS][DOMAIN_NAME]"
click at [250, 95] on input "[EMAIL_ADDRESS][DOMAIN_NAME]" at bounding box center [230, 91] width 90 height 14
paste input "[EMAIL_ADDRESS][DOMAIN_NAME]"
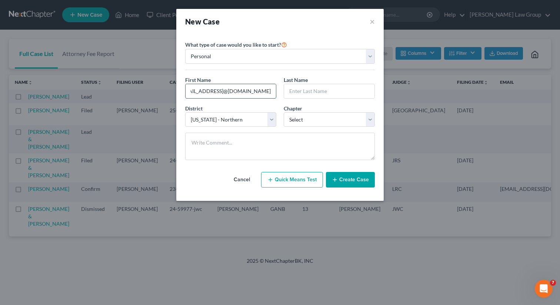
type input "[EMAIL_ADDRESS][DOMAIN_NAME]"
click at [200, 91] on input "text" at bounding box center [230, 91] width 90 height 14
paste input "[PERSON_NAME]"
type input "[PERSON_NAME]"
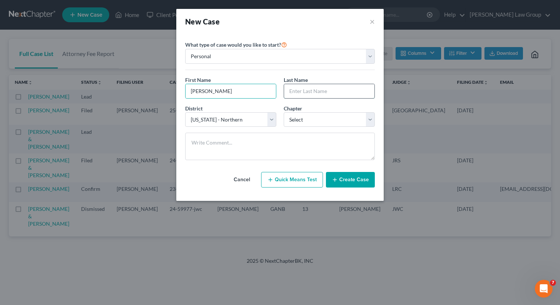
click at [315, 87] on input "text" at bounding box center [329, 91] width 90 height 14
type input "[PERSON_NAME]"
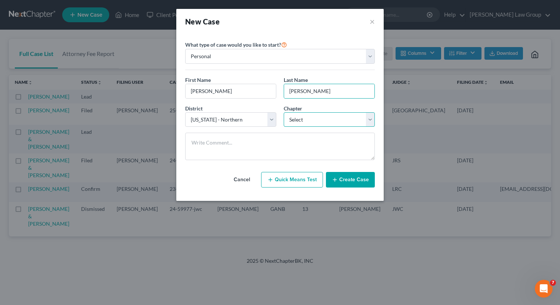
click at [333, 117] on select "Select 7 11 12 13" at bounding box center [329, 119] width 91 height 15
select select "0"
click at [284, 112] on select "Select 7 11 12 13" at bounding box center [329, 119] width 91 height 15
click at [352, 182] on button "Create Case" at bounding box center [350, 180] width 49 height 16
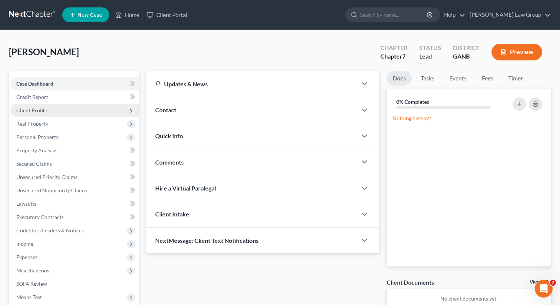
click at [41, 110] on span "Client Profile" at bounding box center [31, 110] width 31 height 6
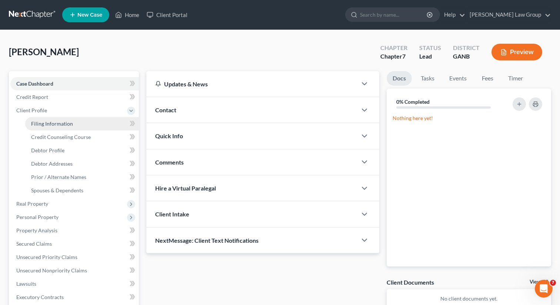
click at [54, 127] on link "Filing Information" at bounding box center [82, 123] width 114 height 13
select select "1"
select select "0"
select select "19"
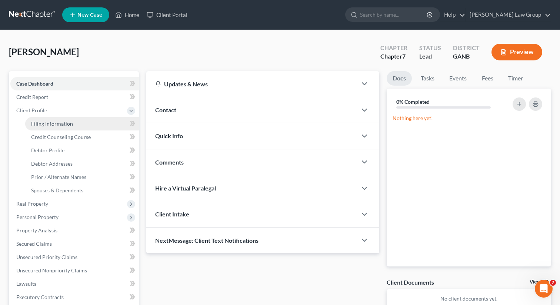
select select "10"
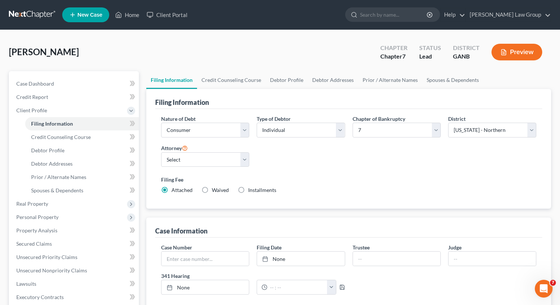
click at [181, 167] on div "Attorney Select [PERSON_NAME] - GANB [PERSON_NAME] - GANB [PERSON_NAME] - GANB …" at bounding box center [204, 158] width 95 height 30
click at [181, 163] on select "Select [PERSON_NAME] - GANB [PERSON_NAME] - GANB [PERSON_NAME] - GANB [PERSON_N…" at bounding box center [205, 159] width 88 height 15
select select "0"
click at [161, 152] on select "Select [PERSON_NAME] - GANB [PERSON_NAME] - GANB [PERSON_NAME] - GANB [PERSON_N…" at bounding box center [205, 159] width 88 height 15
click at [223, 73] on link "Credit Counseling Course" at bounding box center [231, 80] width 68 height 18
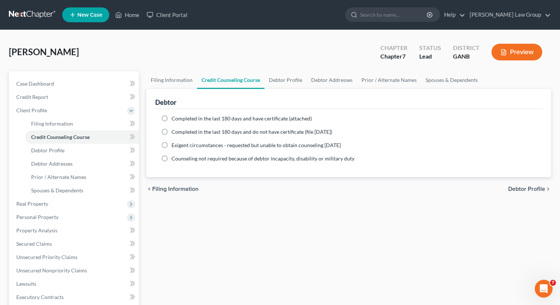
click at [171, 117] on label "Completed in the last 180 days and have certificate (attached)" at bounding box center [241, 118] width 140 height 7
click at [174, 117] on input "Completed in the last 180 days and have certificate (attached)" at bounding box center [176, 117] width 5 height 5
radio input "true"
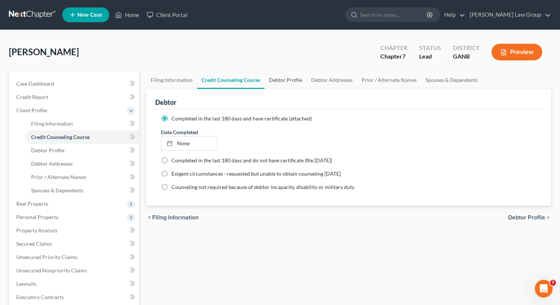
click at [281, 87] on link "Debtor Profile" at bounding box center [285, 80] width 42 height 18
select select "0"
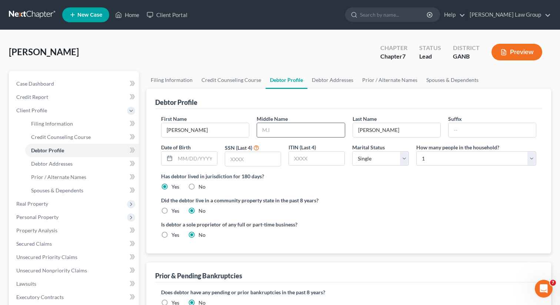
click at [274, 133] on input "text" at bounding box center [300, 130] width 87 height 14
click at [185, 168] on div "First Name [PERSON_NAME] Middle Name Last Name [PERSON_NAME] Date of Birth SSN …" at bounding box center [348, 143] width 382 height 57
click at [184, 163] on input "text" at bounding box center [196, 158] width 42 height 14
paste input "[DATE]"
type input "[DATE]"
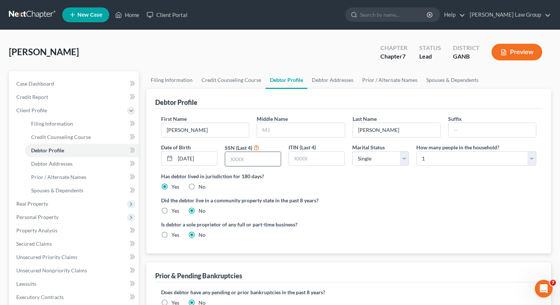
click at [256, 157] on input "text" at bounding box center [253, 159] width 56 height 14
paste input "0568"
type input "0568"
click at [288, 133] on input "text" at bounding box center [300, 130] width 87 height 14
type input "L"
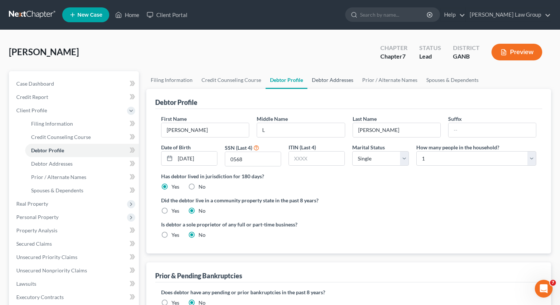
click at [325, 76] on link "Debtor Addresses" at bounding box center [332, 80] width 50 height 18
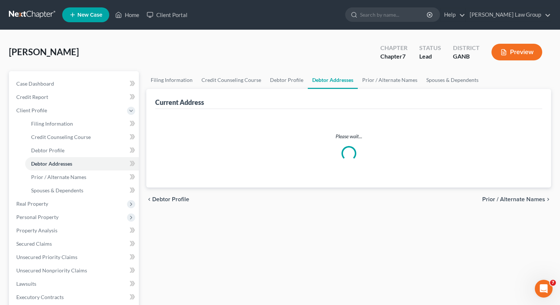
select select "0"
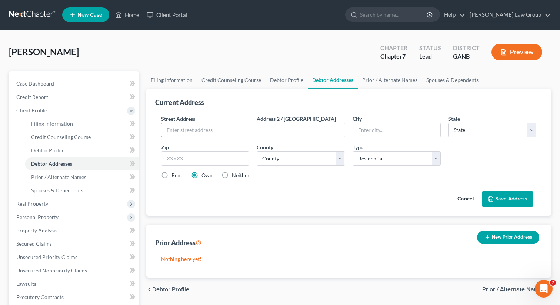
click at [191, 129] on input "text" at bounding box center [204, 130] width 87 height 14
paste input "139 [PERSON_NAME]"
type input "139 [PERSON_NAME]"
click at [176, 164] on input "text" at bounding box center [205, 158] width 88 height 15
type input "30248"
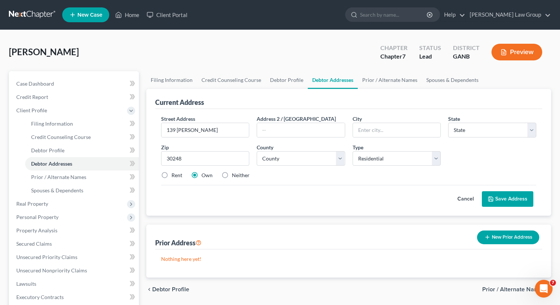
click at [236, 207] on div "Street Address * 139 [PERSON_NAME] Address 2 / [GEOGRAPHIC_DATA] * State * Stat…" at bounding box center [348, 162] width 387 height 107
type input "Locust Grove"
select select "10"
click at [171, 172] on label "Rent" at bounding box center [176, 174] width 11 height 7
click at [174, 172] on input "Rent" at bounding box center [176, 173] width 5 height 5
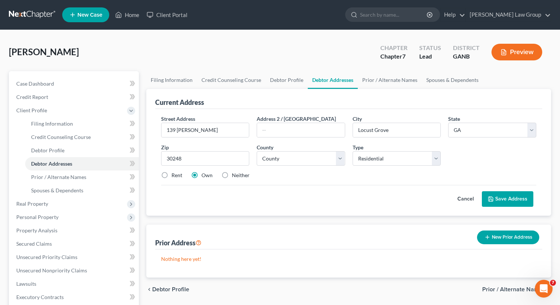
radio input "true"
click at [287, 162] on select "County [GEOGRAPHIC_DATA] [GEOGRAPHIC_DATA] [GEOGRAPHIC_DATA] [GEOGRAPHIC_DATA] …" at bounding box center [301, 158] width 88 height 15
select select "74"
click at [257, 151] on select "County [GEOGRAPHIC_DATA] [GEOGRAPHIC_DATA] [GEOGRAPHIC_DATA] [GEOGRAPHIC_DATA] …" at bounding box center [301, 158] width 88 height 15
click at [506, 200] on button "Save Address" at bounding box center [507, 199] width 51 height 16
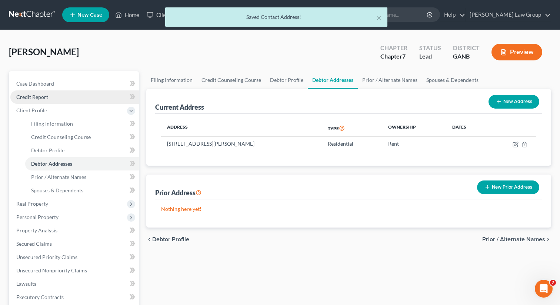
click at [45, 99] on span "Credit Report" at bounding box center [32, 97] width 32 height 6
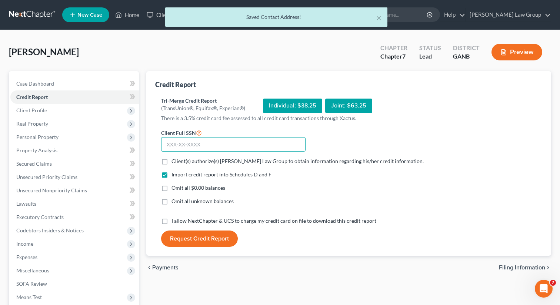
click at [180, 146] on input "text" at bounding box center [233, 144] width 144 height 15
paste input "592-05-0568"
type input "592-05-0568"
click at [171, 165] on label "Client(s) authorize(s) [PERSON_NAME] Law Group to obtain information regarding …" at bounding box center [297, 160] width 252 height 7
click at [174, 162] on input "Client(s) authorize(s) [PERSON_NAME] Law Group to obtain information regarding …" at bounding box center [176, 159] width 5 height 5
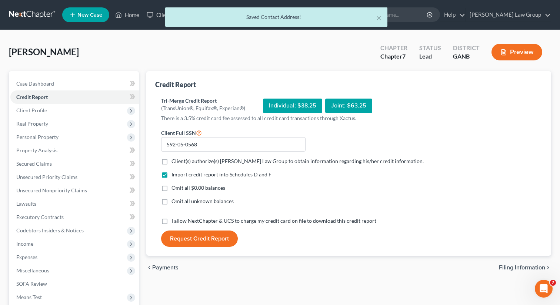
checkbox input "true"
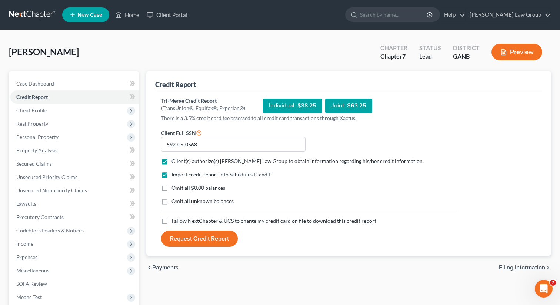
click at [171, 221] on label "I allow NextChapter & UCS to charge my credit card on file to download this cre…" at bounding box center [273, 220] width 205 height 7
click at [174, 221] on input "I allow NextChapter & UCS to charge my credit card on file to download this cre…" at bounding box center [176, 219] width 5 height 5
checkbox input "true"
click at [191, 235] on button "Request Credit Report" at bounding box center [199, 238] width 77 height 16
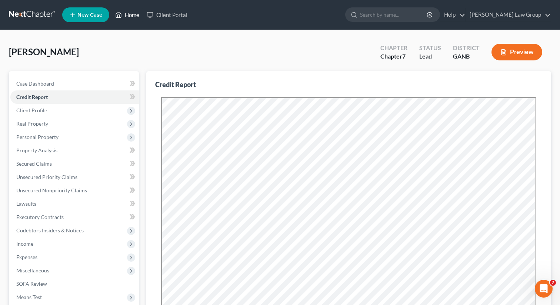
click at [134, 16] on link "Home" at bounding box center [126, 14] width 31 height 13
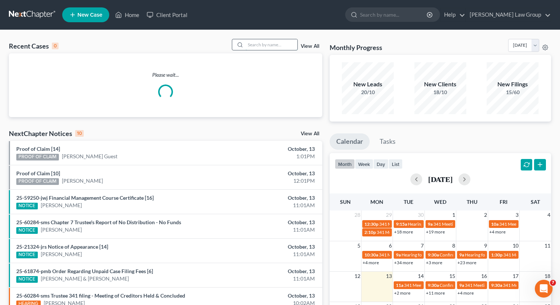
click at [281, 43] on input "search" at bounding box center [271, 44] width 52 height 11
click at [310, 47] on link "View All" at bounding box center [310, 46] width 19 height 5
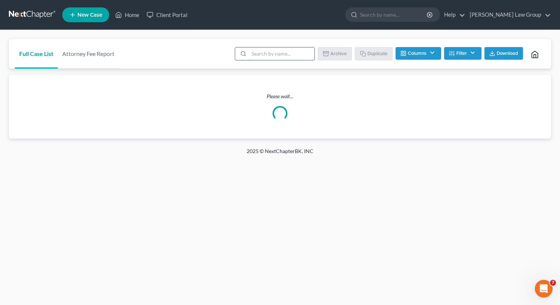
click at [275, 56] on input "search" at bounding box center [282, 53] width 66 height 13
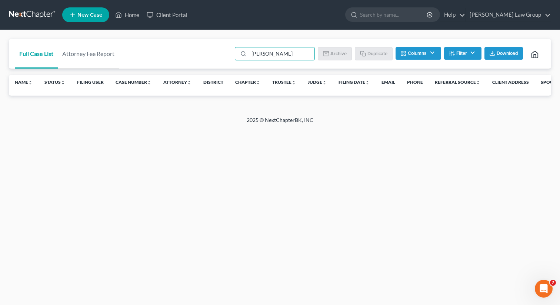
type input "[PERSON_NAME]"
click at [472, 51] on button "Filter" at bounding box center [462, 53] width 37 height 13
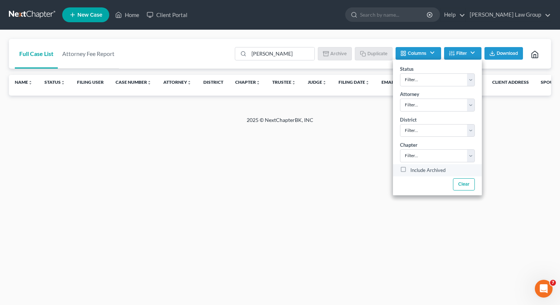
click at [410, 168] on label "Include Archived" at bounding box center [427, 170] width 35 height 9
click at [413, 168] on input "Include Archived" at bounding box center [415, 168] width 5 height 5
checkbox input "true"
click at [222, 136] on div "Home New Case Client Portal [PERSON_NAME] Law Group [EMAIL_ADDRESS][DOMAIN_NAME…" at bounding box center [280, 152] width 560 height 305
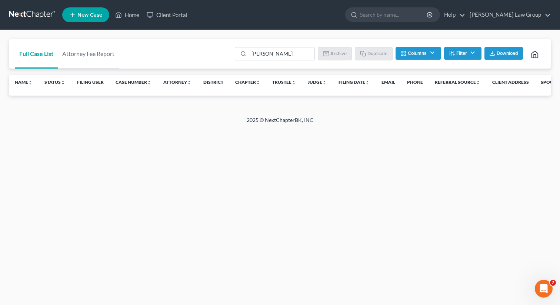
click at [87, 16] on span "New Case" at bounding box center [89, 15] width 25 height 6
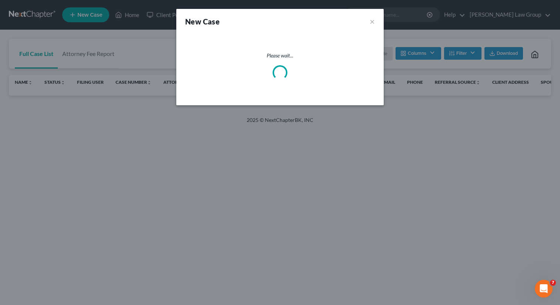
select select "19"
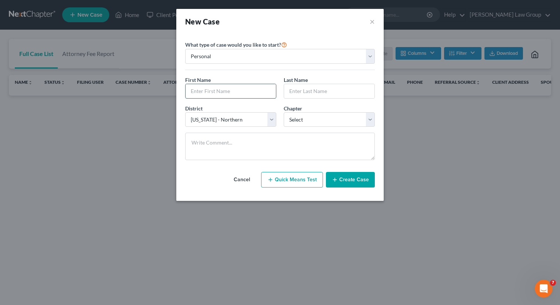
click at [218, 92] on input "text" at bounding box center [230, 91] width 90 height 14
type input "S"
type input "[PERSON_NAME]"
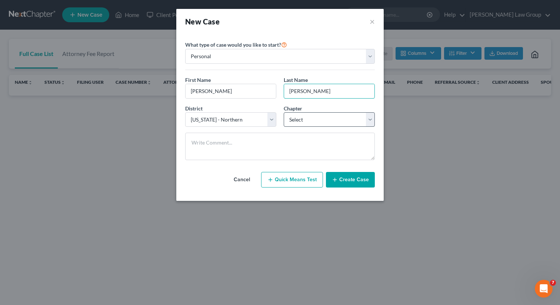
type input "[PERSON_NAME]"
click at [303, 114] on select "Select 7 11 12 13" at bounding box center [329, 119] width 91 height 15
select select "0"
click at [284, 112] on select "Select 7 11 12 13" at bounding box center [329, 119] width 91 height 15
click at [343, 178] on button "Create Case" at bounding box center [350, 180] width 49 height 16
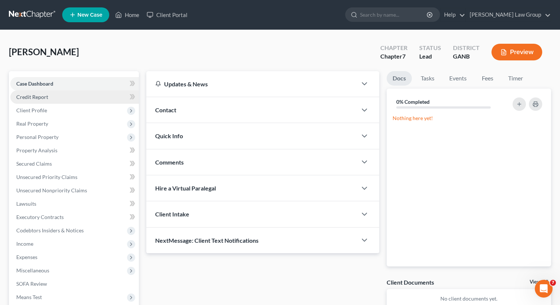
click at [46, 99] on span "Credit Report" at bounding box center [32, 97] width 32 height 6
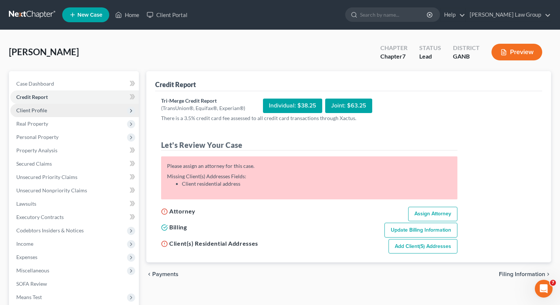
click at [71, 111] on span "Client Profile" at bounding box center [74, 110] width 128 height 13
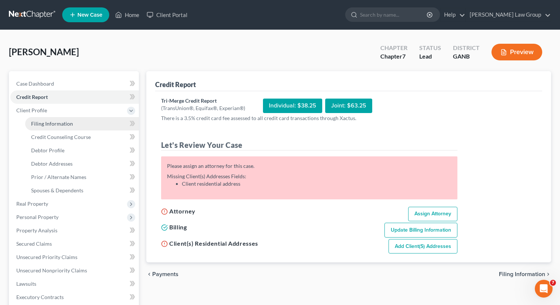
click at [86, 128] on link "Filing Information" at bounding box center [82, 123] width 114 height 13
select select "1"
select select "0"
select select "19"
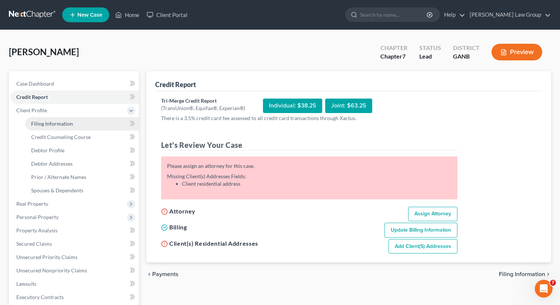
select select "10"
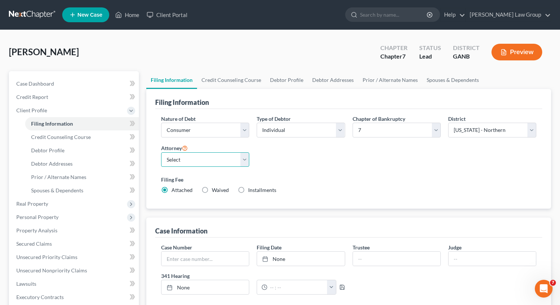
click at [201, 153] on select "Select [PERSON_NAME] - GANB [PERSON_NAME] - GANB [PERSON_NAME] - GANB [PERSON_N…" at bounding box center [205, 159] width 88 height 15
click at [161, 152] on select "Select [PERSON_NAME] - GANB [PERSON_NAME] - GANB [PERSON_NAME] - GANB [PERSON_N…" at bounding box center [205, 159] width 88 height 15
click at [198, 154] on select "Select [PERSON_NAME] - GANB [PERSON_NAME] - GANB [PERSON_NAME] - GANB [PERSON_N…" at bounding box center [205, 159] width 88 height 15
select select "0"
click at [161, 152] on select "Select [PERSON_NAME] - GANB [PERSON_NAME] - GANB [PERSON_NAME] - GANB [PERSON_N…" at bounding box center [205, 159] width 88 height 15
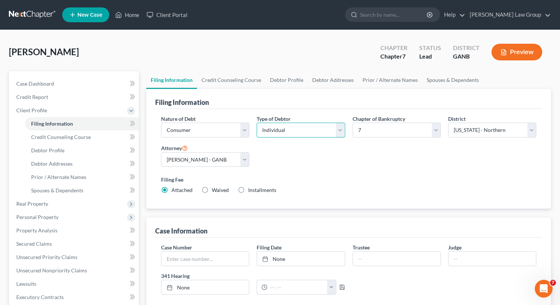
click at [299, 130] on select "Select Individual Joint" at bounding box center [301, 130] width 88 height 15
select select "1"
click at [257, 123] on select "Select Individual Joint" at bounding box center [301, 130] width 88 height 15
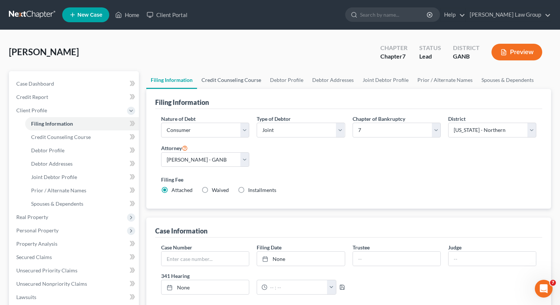
click at [224, 78] on link "Credit Counseling Course" at bounding box center [231, 80] width 68 height 18
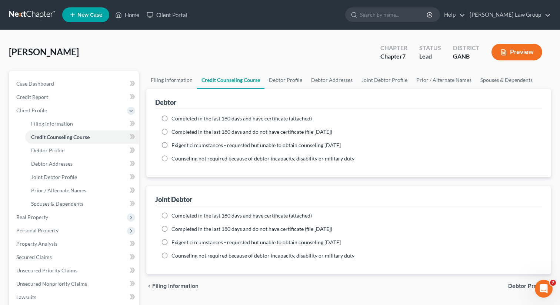
click at [171, 117] on label "Completed in the last 180 days and have certificate (attached)" at bounding box center [241, 118] width 140 height 7
click at [174, 117] on input "Completed in the last 180 days and have certificate (attached)" at bounding box center [176, 117] width 5 height 5
radio input "true"
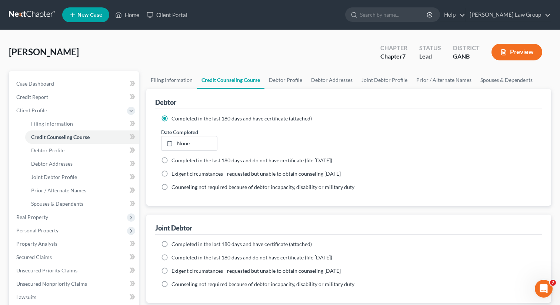
click at [171, 241] on label "Completed in the last 180 days and have certificate (attached)" at bounding box center [241, 243] width 140 height 7
click at [174, 241] on input "Completed in the last 180 days and have certificate (attached)" at bounding box center [176, 242] width 5 height 5
radio input "true"
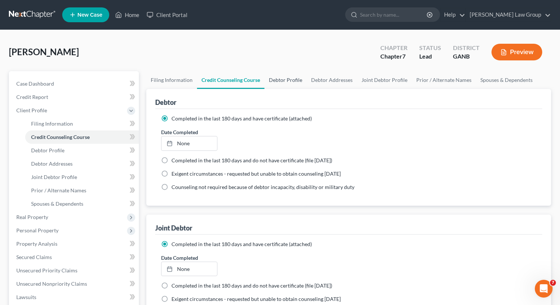
click at [285, 73] on link "Debtor Profile" at bounding box center [285, 80] width 42 height 18
select select "1"
select select "0"
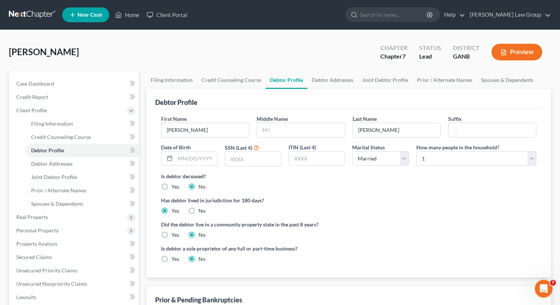
click at [215, 137] on div "First Name [PERSON_NAME] Middle Name Last Name [PERSON_NAME] Date of Birth SSN …" at bounding box center [348, 143] width 382 height 57
click at [180, 158] on input "text" at bounding box center [196, 158] width 42 height 14
paste input "[PERSON_NAME]"
type input "[PERSON_NAME]"
drag, startPoint x: 212, startPoint y: 159, endPoint x: 146, endPoint y: 157, distance: 65.9
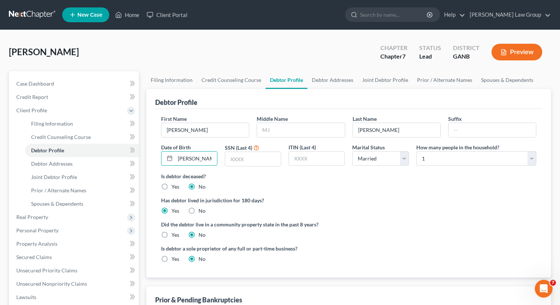
click at [146, 157] on div "Filing Information Credit Counseling Course Debtor Profile Debtor Addresses Joi…" at bounding box center [349, 271] width 412 height 401
click at [185, 158] on input "text" at bounding box center [196, 158] width 42 height 14
paste input "[DATE]"
type input "[DATE]"
click at [246, 163] on input "text" at bounding box center [253, 159] width 56 height 14
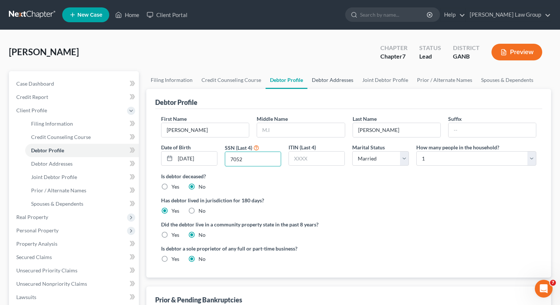
type input "7052"
click at [326, 76] on link "Debtor Addresses" at bounding box center [332, 80] width 50 height 18
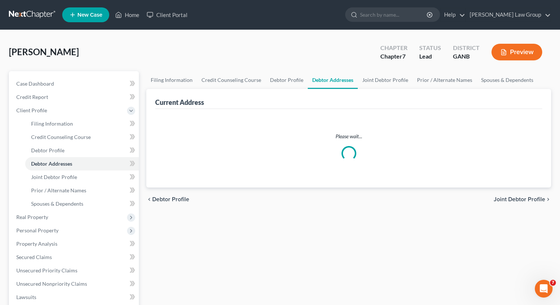
select select "0"
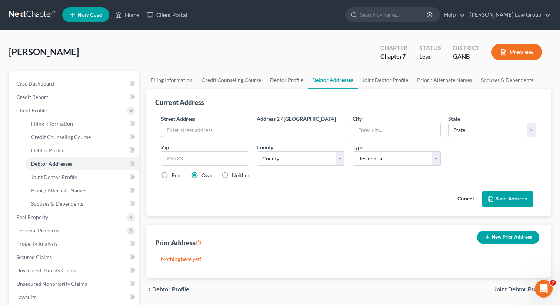
click at [172, 123] on input "text" at bounding box center [204, 130] width 87 height 14
paste input "[STREET_ADDRESS]"
type input "[STREET_ADDRESS]"
click at [174, 151] on input "text" at bounding box center [205, 158] width 88 height 15
type input "30273"
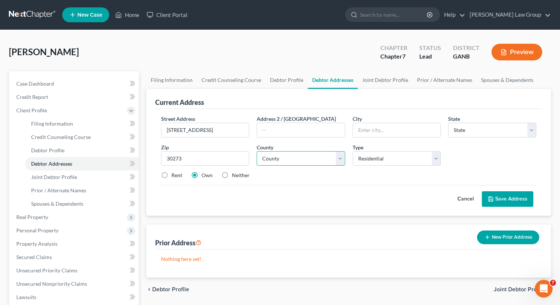
type input "[PERSON_NAME]"
select select "10"
click at [277, 160] on select "County [GEOGRAPHIC_DATA] [GEOGRAPHIC_DATA] [GEOGRAPHIC_DATA] [GEOGRAPHIC_DATA] …" at bounding box center [301, 158] width 88 height 15
select select "30"
click at [257, 151] on select "County [GEOGRAPHIC_DATA] [GEOGRAPHIC_DATA] [GEOGRAPHIC_DATA] [GEOGRAPHIC_DATA] …" at bounding box center [301, 158] width 88 height 15
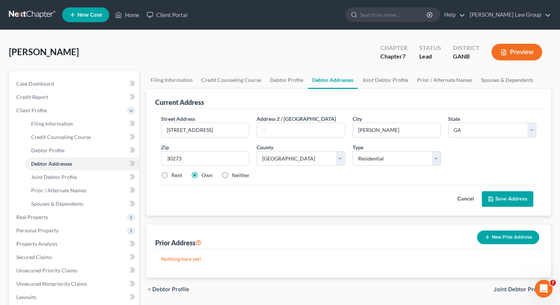
click at [171, 175] on label "Rent" at bounding box center [176, 174] width 11 height 7
click at [174, 175] on input "Rent" at bounding box center [176, 173] width 5 height 5
radio input "true"
click at [497, 198] on button "Save Address" at bounding box center [507, 199] width 51 height 16
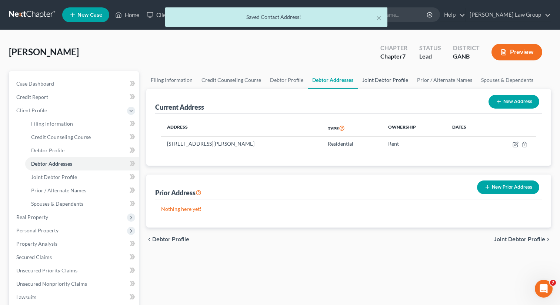
click at [365, 76] on link "Joint Debtor Profile" at bounding box center [385, 80] width 55 height 18
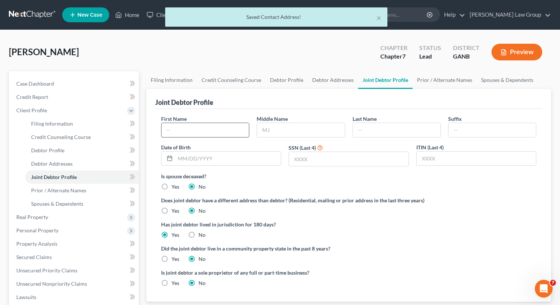
click at [240, 130] on input "text" at bounding box center [204, 130] width 87 height 14
type input "[PERSON_NAME]"
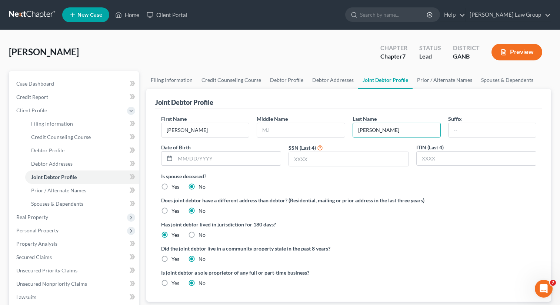
type input "[PERSON_NAME]"
click at [231, 158] on input "text" at bounding box center [227, 158] width 105 height 14
paste input "[DATE]"
type input "[DATE]"
click at [315, 156] on input "text" at bounding box center [348, 159] width 119 height 14
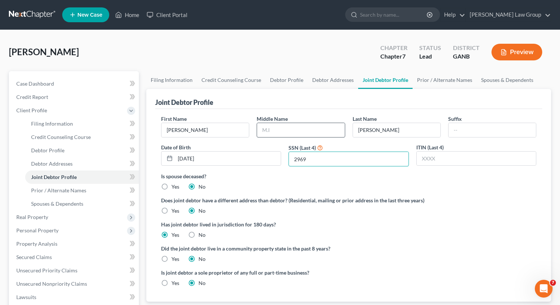
type input "2969"
click at [304, 130] on input "text" at bounding box center [300, 130] width 87 height 14
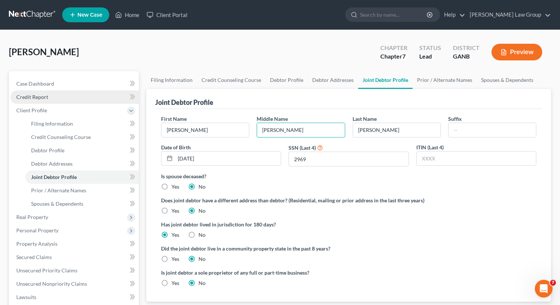
type input "[PERSON_NAME]"
click at [56, 98] on link "Credit Report" at bounding box center [74, 96] width 128 height 13
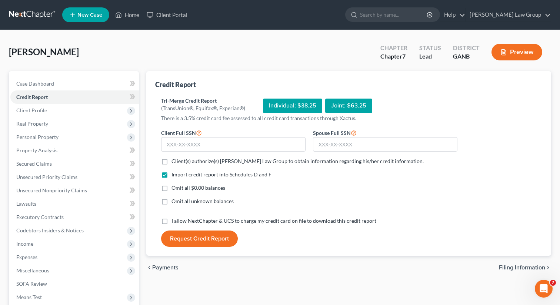
click at [171, 161] on label "Client(s) authorize(s) [PERSON_NAME] Law Group to obtain information regarding …" at bounding box center [297, 160] width 252 height 7
click at [174, 161] on input "Client(s) authorize(s) [PERSON_NAME] Law Group to obtain information regarding …" at bounding box center [176, 159] width 5 height 5
checkbox input "true"
click at [171, 224] on label "I allow NextChapter & UCS to charge my credit card on file to download this cre…" at bounding box center [273, 220] width 205 height 7
click at [174, 222] on input "I allow NextChapter & UCS to charge my credit card on file to download this cre…" at bounding box center [176, 219] width 5 height 5
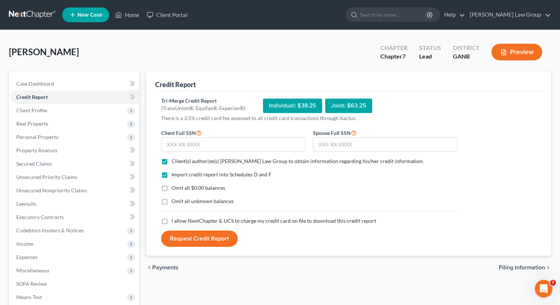
checkbox input "true"
click at [353, 147] on input "text" at bounding box center [385, 144] width 144 height 15
paste input "257-47-2969"
type input "257-47-2969"
click at [190, 144] on input "text" at bounding box center [233, 144] width 144 height 15
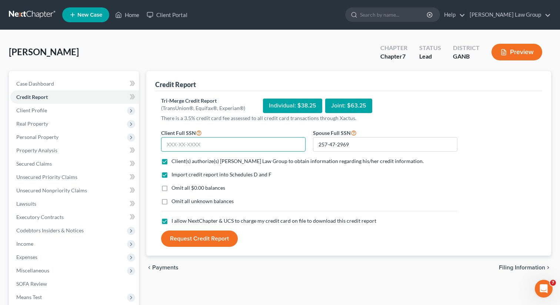
paste input "248-23-7052"
type input "248-23-7052"
click at [198, 240] on button "Request Credit Report" at bounding box center [199, 238] width 77 height 16
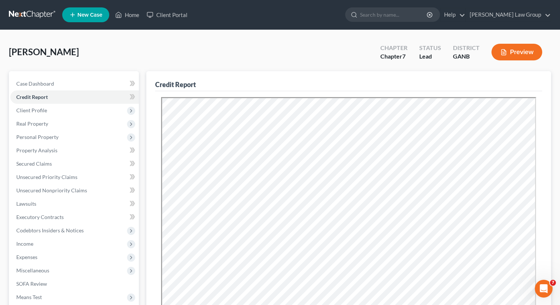
click at [86, 13] on span "New Case" at bounding box center [89, 15] width 25 height 6
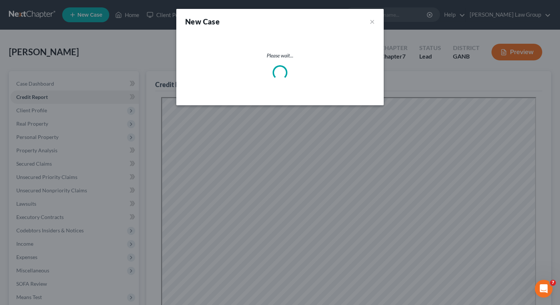
select select "19"
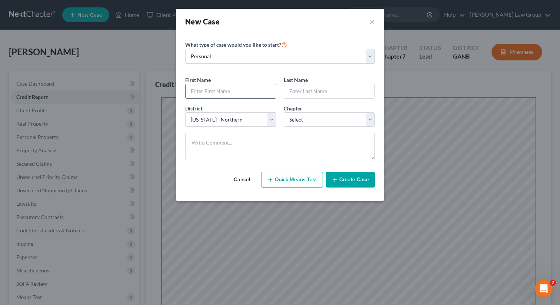
click at [204, 91] on input "text" at bounding box center [230, 91] width 90 height 14
type input "[PERSON_NAME]"
click at [297, 91] on input "text" at bounding box center [329, 91] width 90 height 14
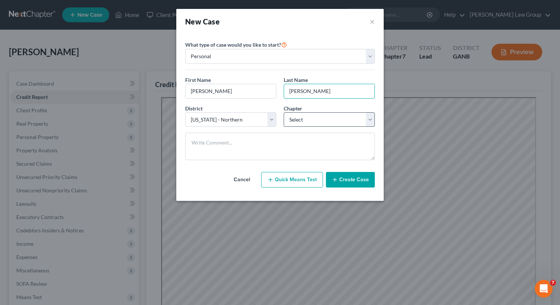
type input "[PERSON_NAME]"
click at [314, 114] on select "Select 7 11 12 13" at bounding box center [329, 119] width 91 height 15
select select "0"
click at [284, 112] on select "Select 7 11 12 13" at bounding box center [329, 119] width 91 height 15
click at [347, 184] on button "Create Case" at bounding box center [350, 180] width 49 height 16
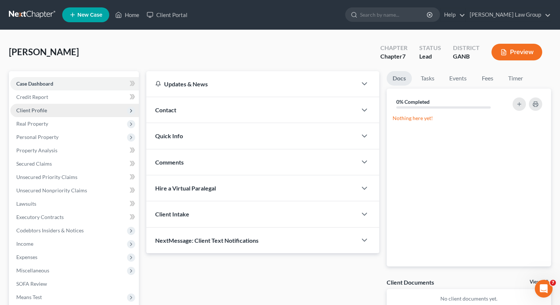
click at [47, 108] on span "Client Profile" at bounding box center [74, 110] width 128 height 13
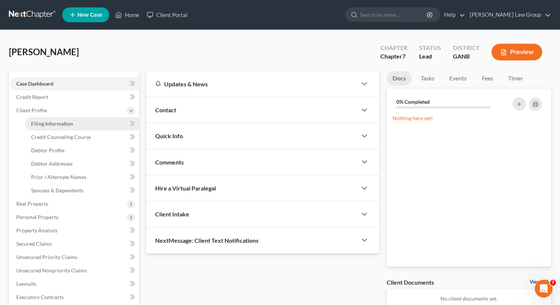
click at [47, 127] on link "Filing Information" at bounding box center [82, 123] width 114 height 13
select select "1"
select select "0"
select select "19"
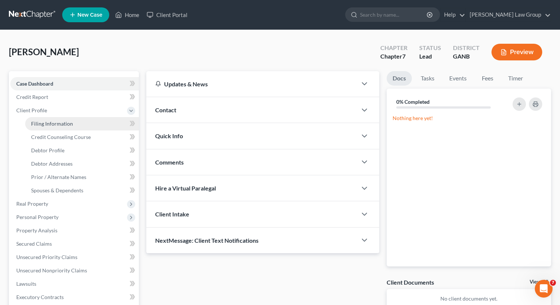
select select "10"
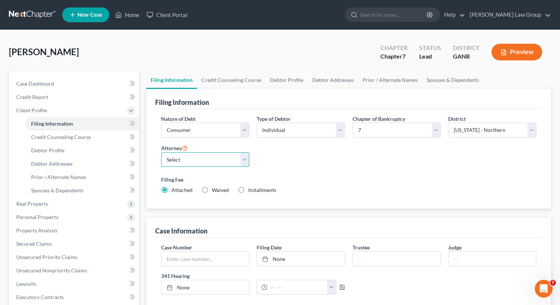
click at [175, 161] on select "Select [PERSON_NAME] - GANB [PERSON_NAME] - GANB [PERSON_NAME] - GANB [PERSON_N…" at bounding box center [205, 159] width 88 height 15
select select "0"
click at [161, 152] on select "Select [PERSON_NAME] - GANB [PERSON_NAME] - GANB [PERSON_NAME] - GANB [PERSON_N…" at bounding box center [205, 159] width 88 height 15
click at [218, 75] on link "Credit Counseling Course" at bounding box center [231, 80] width 68 height 18
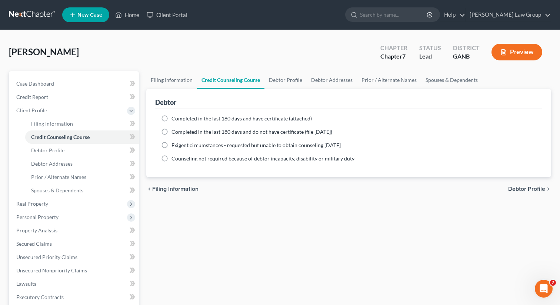
click at [171, 117] on label "Completed in the last 180 days and have certificate (attached)" at bounding box center [241, 118] width 140 height 7
click at [174, 117] on input "Completed in the last 180 days and have certificate (attached)" at bounding box center [176, 117] width 5 height 5
radio input "true"
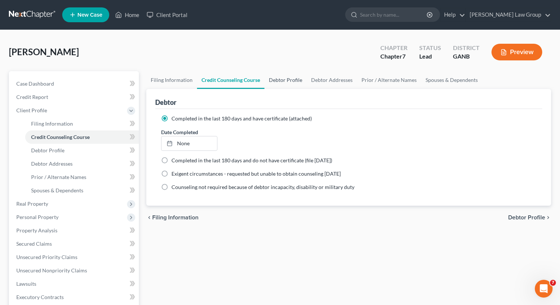
click at [283, 82] on link "Debtor Profile" at bounding box center [285, 80] width 42 height 18
select select "0"
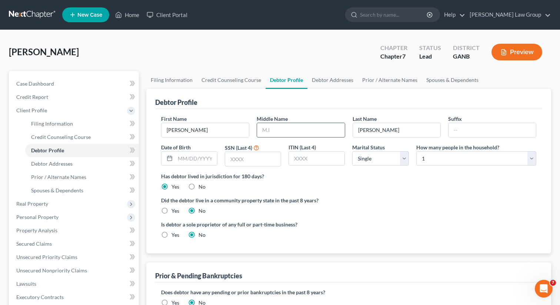
click at [264, 127] on input "text" at bounding box center [300, 130] width 87 height 14
type input "[PERSON_NAME]"
click at [189, 161] on input "text" at bounding box center [196, 158] width 42 height 14
paste input "[DATE]"
type input "[DATE]"
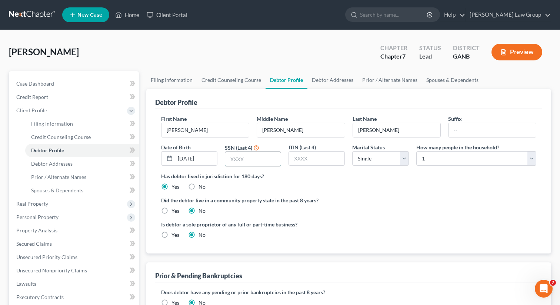
click at [249, 157] on input "text" at bounding box center [253, 159] width 56 height 14
click at [242, 163] on input "text" at bounding box center [253, 159] width 56 height 14
paste input "1110"
type input "1110"
click at [343, 196] on label "Did the debtor live in a community property state in the past 8 years?" at bounding box center [348, 200] width 375 height 8
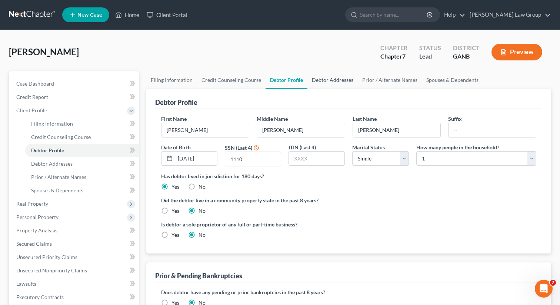
click at [323, 80] on link "Debtor Addresses" at bounding box center [332, 80] width 50 height 18
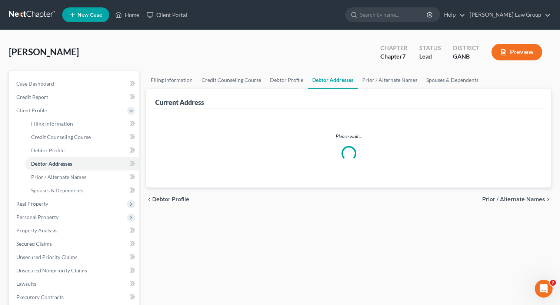
select select "0"
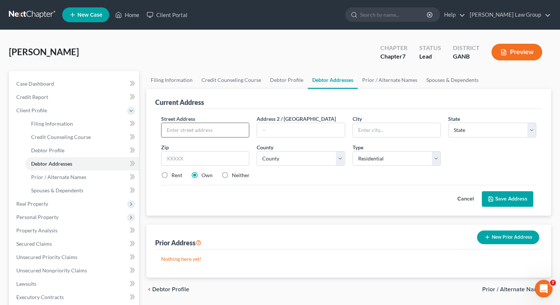
click at [177, 134] on input "text" at bounding box center [204, 130] width 87 height 14
paste input "823 TRAMORE DR"
type input "823 TRAMORE DR"
click at [176, 155] on input "text" at bounding box center [205, 158] width 88 height 15
type input "30281"
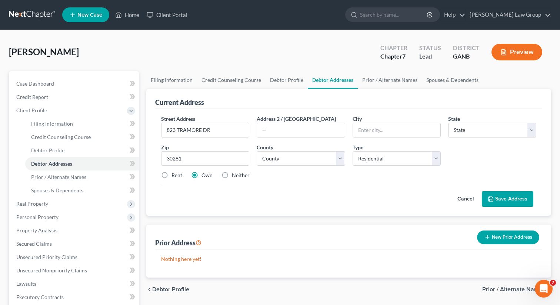
click at [162, 182] on div "Street Address * 823 TRAMORE DR Address 2 / [GEOGRAPHIC_DATA] * State * State […" at bounding box center [348, 150] width 382 height 70
type input "[GEOGRAPHIC_DATA]"
select select "10"
click at [171, 173] on label "Rent" at bounding box center [176, 174] width 11 height 7
click at [174, 173] on input "Rent" at bounding box center [176, 173] width 5 height 5
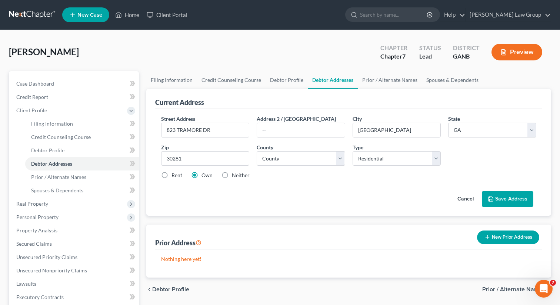
radio input "true"
click at [306, 155] on select "County [GEOGRAPHIC_DATA] [GEOGRAPHIC_DATA] [GEOGRAPHIC_DATA] [GEOGRAPHIC_DATA] …" at bounding box center [301, 158] width 88 height 15
select select "74"
click at [257, 151] on select "County [GEOGRAPHIC_DATA] [GEOGRAPHIC_DATA] [GEOGRAPHIC_DATA] [GEOGRAPHIC_DATA] …" at bounding box center [301, 158] width 88 height 15
click at [495, 201] on button "Save Address" at bounding box center [507, 199] width 51 height 16
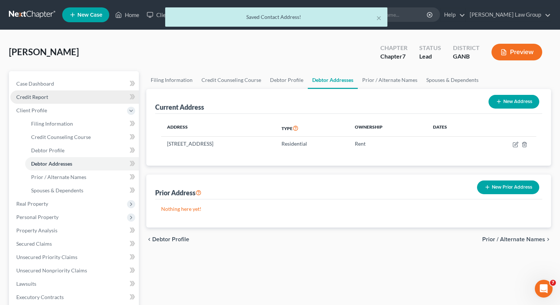
click at [56, 92] on link "Credit Report" at bounding box center [74, 96] width 128 height 13
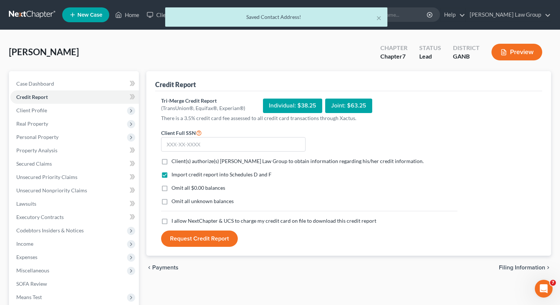
click at [171, 162] on label "Client(s) authorize(s) [PERSON_NAME] Law Group to obtain information regarding …" at bounding box center [297, 160] width 252 height 7
click at [174, 162] on input "Client(s) authorize(s) [PERSON_NAME] Law Group to obtain information regarding …" at bounding box center [176, 159] width 5 height 5
checkbox input "true"
click at [171, 221] on label "I allow NextChapter & UCS to charge my credit card on file to download this cre…" at bounding box center [273, 220] width 205 height 7
click at [174, 221] on input "I allow NextChapter & UCS to charge my credit card on file to download this cre…" at bounding box center [176, 219] width 5 height 5
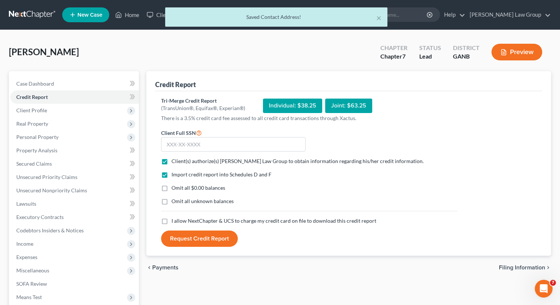
checkbox input "true"
click at [178, 140] on input "text" at bounding box center [233, 144] width 144 height 15
paste input "251-21-1110"
type input "251-21-1110"
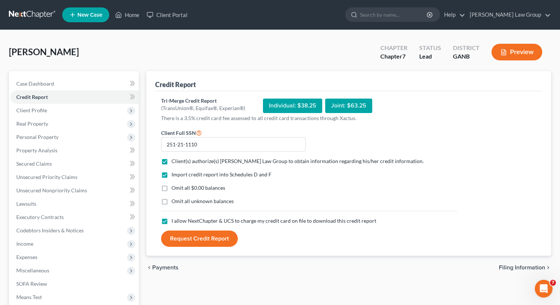
click at [206, 244] on button "Request Credit Report" at bounding box center [199, 238] width 77 height 16
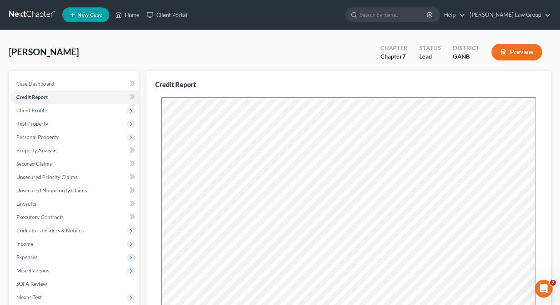
click at [84, 17] on span "New Case" at bounding box center [89, 15] width 25 height 6
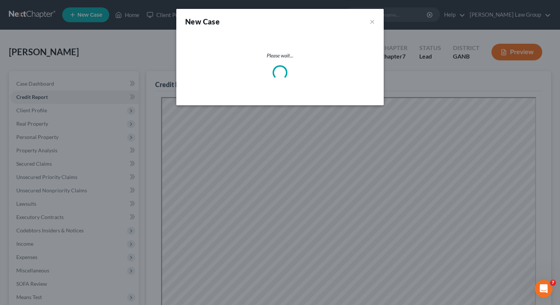
select select "19"
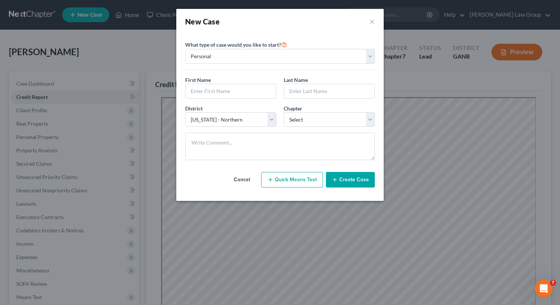
click at [211, 99] on div "First Name * Last Name *" at bounding box center [279, 90] width 197 height 29
click at [210, 96] on input "text" at bounding box center [230, 91] width 90 height 14
paste input "[PERSON_NAME]"
drag, startPoint x: 202, startPoint y: 92, endPoint x: 246, endPoint y: 91, distance: 43.7
click at [246, 91] on input "[PERSON_NAME]" at bounding box center [230, 91] width 90 height 14
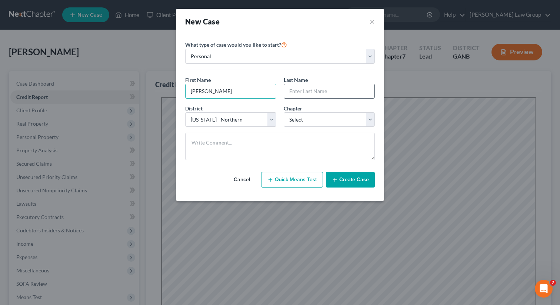
type input "[PERSON_NAME]"
click at [306, 88] on input "text" at bounding box center [329, 91] width 90 height 14
paste input "[PERSON_NAME]"
type input "[PERSON_NAME]"
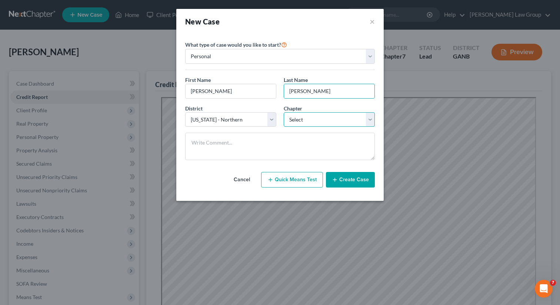
click at [296, 123] on select "Select 7 11 12 13" at bounding box center [329, 119] width 91 height 15
select select "0"
click at [284, 112] on select "Select 7 11 12 13" at bounding box center [329, 119] width 91 height 15
click at [349, 182] on button "Create Case" at bounding box center [350, 180] width 49 height 16
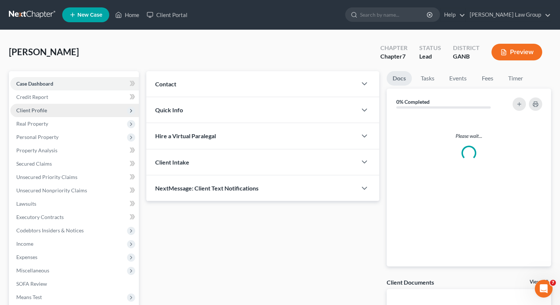
click at [38, 107] on span "Client Profile" at bounding box center [31, 110] width 31 height 6
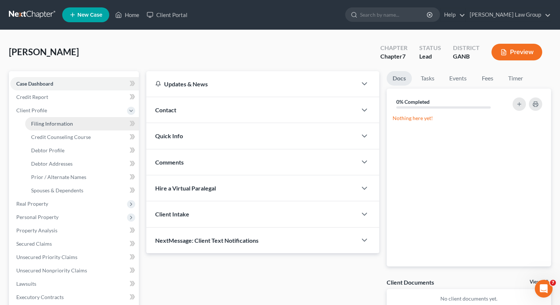
click at [57, 124] on span "Filing Information" at bounding box center [52, 123] width 42 height 6
select select "1"
select select "0"
select select "19"
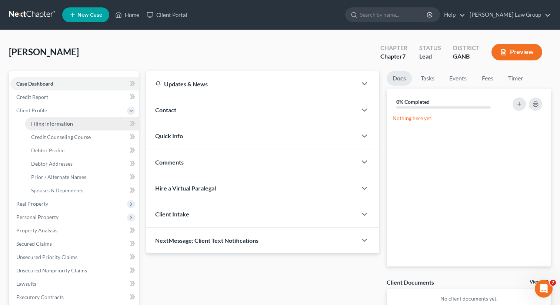
select select "10"
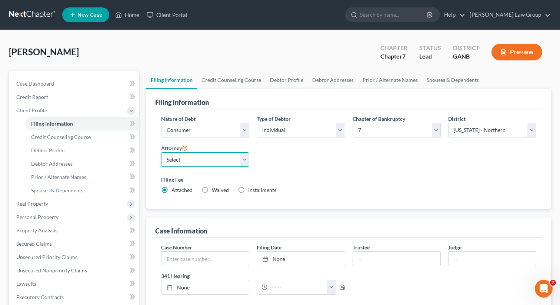
click at [189, 161] on select "Select [PERSON_NAME] - GANB [PERSON_NAME] - GANB [PERSON_NAME] - GANB [PERSON_N…" at bounding box center [205, 159] width 88 height 15
select select "0"
click at [161, 152] on select "Select [PERSON_NAME] - GANB [PERSON_NAME] - GANB [PERSON_NAME] - GANB [PERSON_N…" at bounding box center [205, 159] width 88 height 15
click at [284, 134] on select "Select Individual Joint" at bounding box center [301, 130] width 88 height 15
select select "1"
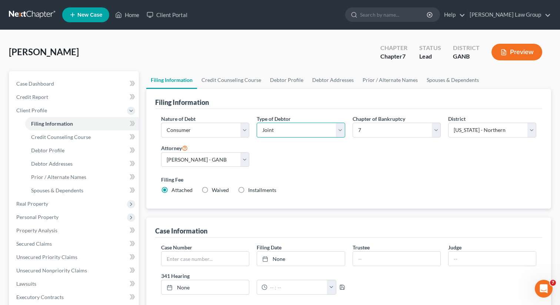
click at [257, 123] on select "Select Individual Joint" at bounding box center [301, 130] width 88 height 15
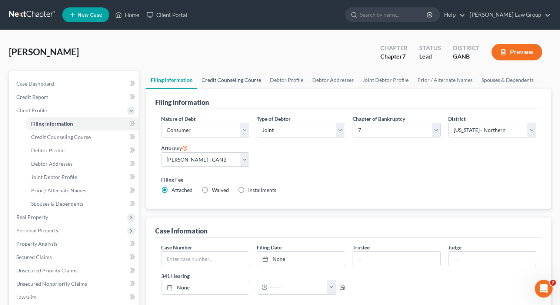
click at [223, 81] on link "Credit Counseling Course" at bounding box center [231, 80] width 68 height 18
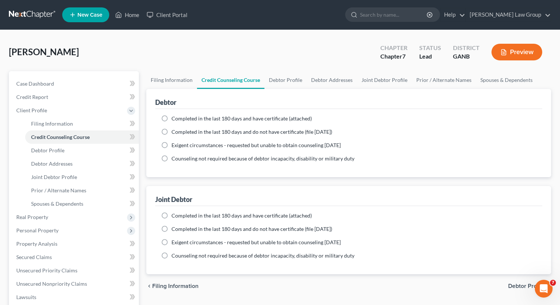
click at [171, 119] on label "Completed in the last 180 days and have certificate (attached)" at bounding box center [241, 118] width 140 height 7
click at [174, 119] on input "Completed in the last 180 days and have certificate (attached)" at bounding box center [176, 117] width 5 height 5
radio input "true"
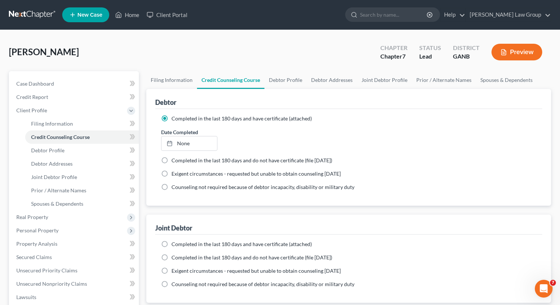
click at [171, 242] on label "Completed in the last 180 days and have certificate (attached)" at bounding box center [241, 243] width 140 height 7
click at [174, 242] on input "Completed in the last 180 days and have certificate (attached)" at bounding box center [176, 242] width 5 height 5
radio input "true"
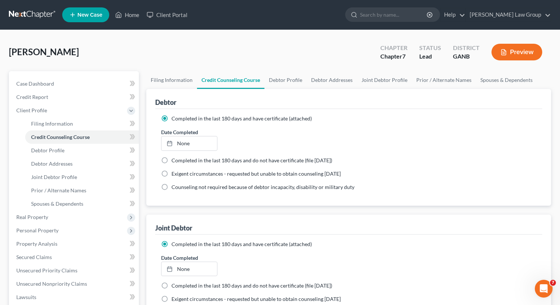
click at [281, 67] on div "[PERSON_NAME] Upgraded Chapter Chapter 7 Status Lead District GANB Preview" at bounding box center [280, 55] width 542 height 32
click at [275, 81] on link "Debtor Profile" at bounding box center [285, 80] width 42 height 18
select select "1"
select select "0"
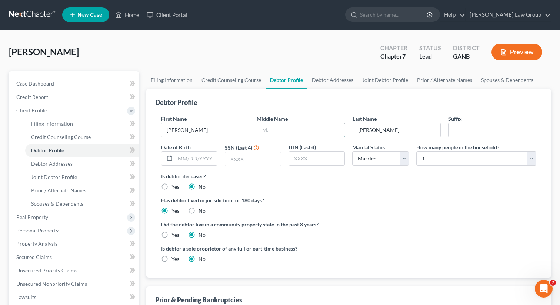
click at [280, 131] on input "text" at bounding box center [300, 130] width 87 height 14
paste input "[PERSON_NAME]"
type input "[PERSON_NAME]"
click at [193, 161] on input "text" at bounding box center [196, 158] width 42 height 14
paste input "[DATE]"
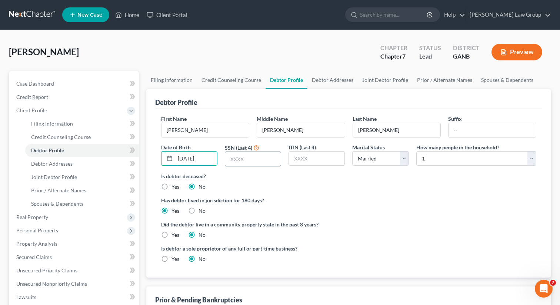
type input "[DATE]"
click at [262, 162] on input "text" at bounding box center [253, 159] width 56 height 14
type input "6821"
click at [326, 83] on link "Debtor Addresses" at bounding box center [332, 80] width 50 height 18
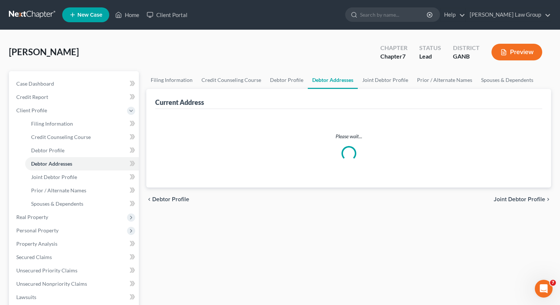
select select "0"
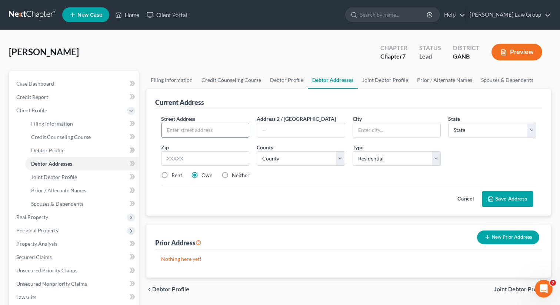
click at [178, 126] on input "text" at bounding box center [204, 130] width 87 height 14
paste input "[STREET_ADDRESS]"
type input "[STREET_ADDRESS]"
click at [174, 163] on input "text" at bounding box center [205, 158] width 88 height 15
type input "30157"
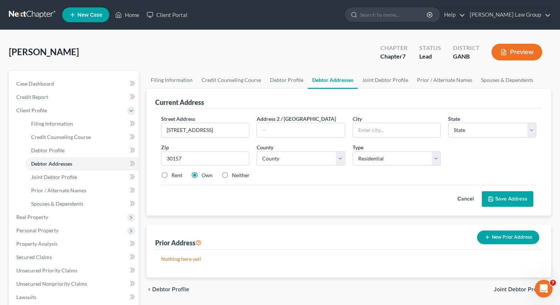
click at [171, 177] on label "Rent" at bounding box center [176, 174] width 11 height 7
click at [174, 176] on input "Rent" at bounding box center [176, 173] width 5 height 5
radio input "true"
type input "[GEOGRAPHIC_DATA]"
select select "10"
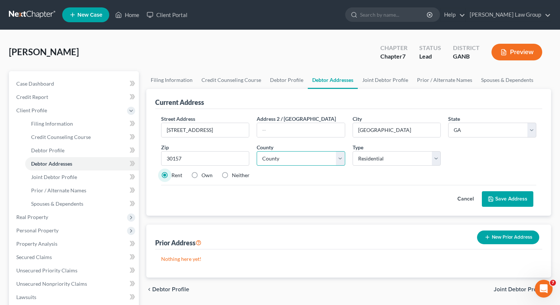
click at [263, 154] on select "County [GEOGRAPHIC_DATA] [GEOGRAPHIC_DATA] [GEOGRAPHIC_DATA] [GEOGRAPHIC_DATA] …" at bounding box center [301, 158] width 88 height 15
select select "109"
click at [257, 151] on select "County [GEOGRAPHIC_DATA] [GEOGRAPHIC_DATA] [GEOGRAPHIC_DATA] [GEOGRAPHIC_DATA] …" at bounding box center [301, 158] width 88 height 15
click at [379, 77] on link "Joint Debtor Profile" at bounding box center [385, 80] width 55 height 18
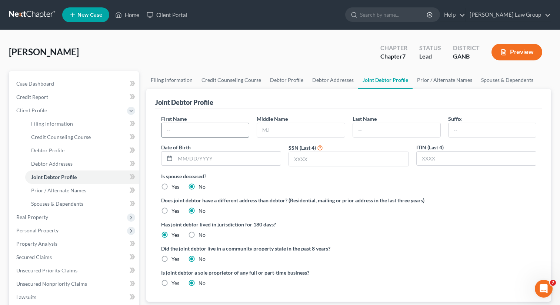
click at [200, 132] on input "text" at bounding box center [204, 130] width 87 height 14
paste input "[PERSON_NAME] De [PERSON_NAME]"
drag, startPoint x: 178, startPoint y: 130, endPoint x: 232, endPoint y: 130, distance: 53.3
click at [232, 130] on input "[PERSON_NAME] De [PERSON_NAME]" at bounding box center [204, 130] width 87 height 14
type input "[PERSON_NAME]"
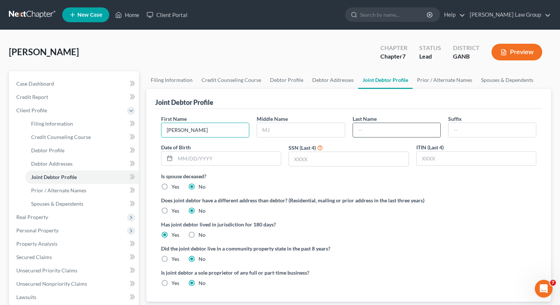
click at [367, 135] on input "text" at bounding box center [396, 130] width 87 height 14
paste input "De [DEMOGRAPHIC_DATA][PERSON_NAME]"
type input "De [DEMOGRAPHIC_DATA][PERSON_NAME]"
click at [224, 157] on input "text" at bounding box center [227, 158] width 105 height 14
paste input "[DATE]"
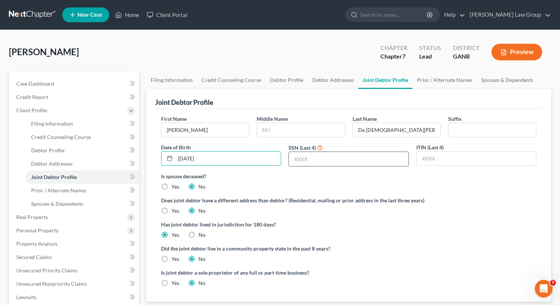
type input "[DATE]"
click at [333, 161] on input "text" at bounding box center [348, 159] width 119 height 14
type input "7092"
click at [318, 79] on link "Debtor Addresses" at bounding box center [333, 80] width 50 height 18
select select "0"
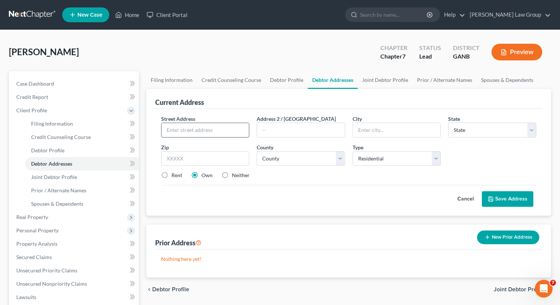
click at [190, 129] on input "text" at bounding box center [204, 130] width 87 height 14
paste input "[STREET_ADDRESS]"
type input "[STREET_ADDRESS]"
click at [184, 155] on input "text" at bounding box center [205, 158] width 88 height 15
type input "30157"
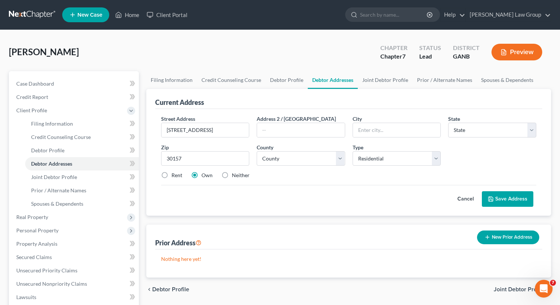
click at [171, 172] on label "Rent" at bounding box center [176, 174] width 11 height 7
click at [174, 172] on input "Rent" at bounding box center [176, 173] width 5 height 5
radio input "true"
type input "[GEOGRAPHIC_DATA]"
select select "10"
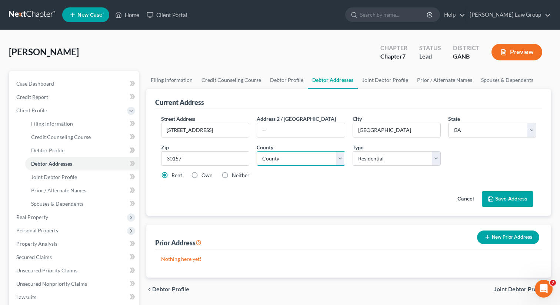
click at [295, 164] on select "County [GEOGRAPHIC_DATA] [GEOGRAPHIC_DATA] [GEOGRAPHIC_DATA] [GEOGRAPHIC_DATA] …" at bounding box center [301, 158] width 88 height 15
click at [257, 151] on select "County [GEOGRAPHIC_DATA] [GEOGRAPHIC_DATA] [GEOGRAPHIC_DATA] [GEOGRAPHIC_DATA] …" at bounding box center [301, 158] width 88 height 15
click at [491, 192] on button "Save Address" at bounding box center [507, 199] width 51 height 16
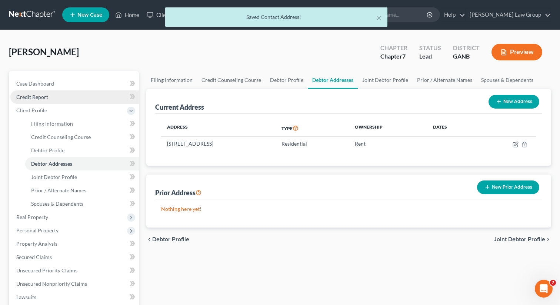
click at [35, 98] on span "Credit Report" at bounding box center [32, 97] width 32 height 6
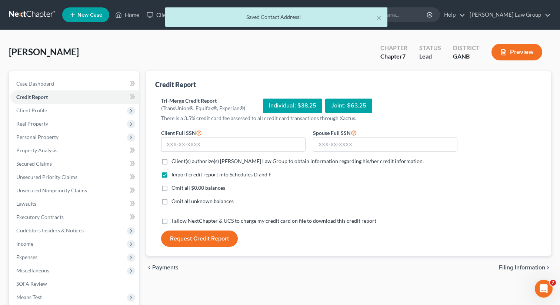
click at [171, 163] on label "Client(s) authorize(s) [PERSON_NAME] Law Group to obtain information regarding …" at bounding box center [297, 160] width 252 height 7
click at [174, 162] on input "Client(s) authorize(s) [PERSON_NAME] Law Group to obtain information regarding …" at bounding box center [176, 159] width 5 height 5
click at [171, 221] on label "I allow NextChapter & UCS to charge my credit card on file to download this cre…" at bounding box center [273, 220] width 205 height 7
click at [174, 221] on input "I allow NextChapter & UCS to charge my credit card on file to download this cre…" at bounding box center [176, 219] width 5 height 5
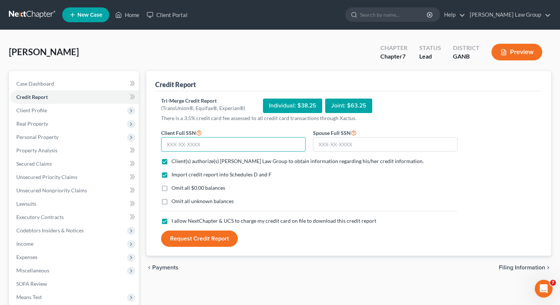
click at [257, 141] on input "text" at bounding box center [233, 144] width 144 height 15
paste input "594-15-6821"
click at [352, 150] on input "text" at bounding box center [385, 144] width 144 height 15
paste input "593-80-7092"
click at [205, 239] on button "Request Credit Report" at bounding box center [199, 238] width 77 height 16
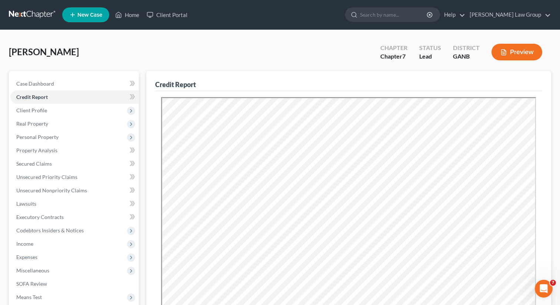
click at [503, 75] on div "Credit Report" at bounding box center [348, 81] width 387 height 20
click at [92, 18] on span "New Case" at bounding box center [89, 15] width 25 height 6
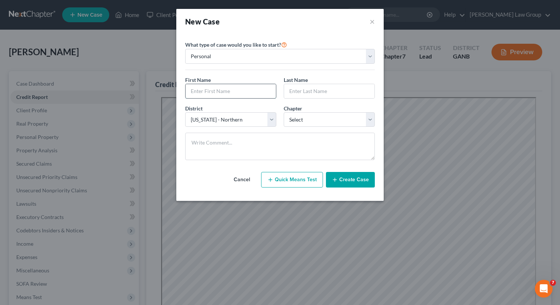
click at [221, 95] on input "text" at bounding box center [230, 91] width 90 height 14
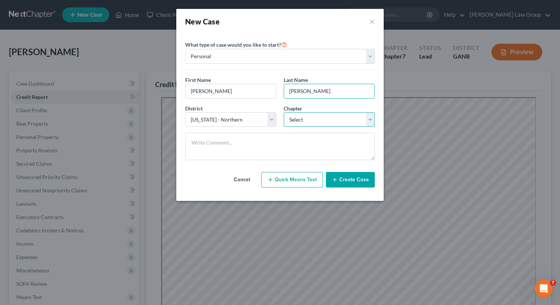
click at [327, 118] on select "Select 7 11 12 13" at bounding box center [329, 119] width 91 height 15
click at [284, 112] on select "Select 7 11 12 13" at bounding box center [329, 119] width 91 height 15
click at [324, 127] on div "District * Select [US_STATE] - [GEOGRAPHIC_DATA] [US_STATE] - [GEOGRAPHIC_DATA]…" at bounding box center [279, 118] width 197 height 29
click at [320, 113] on select "Select 7 11 12 13" at bounding box center [329, 119] width 91 height 15
click at [284, 112] on select "Select 7 11 12 13" at bounding box center [329, 119] width 91 height 15
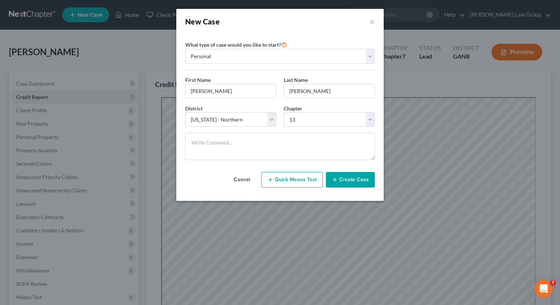
click at [350, 181] on button "Create Case" at bounding box center [350, 180] width 49 height 16
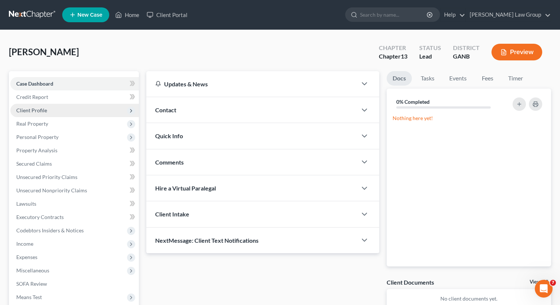
click at [70, 111] on span "Client Profile" at bounding box center [74, 110] width 128 height 13
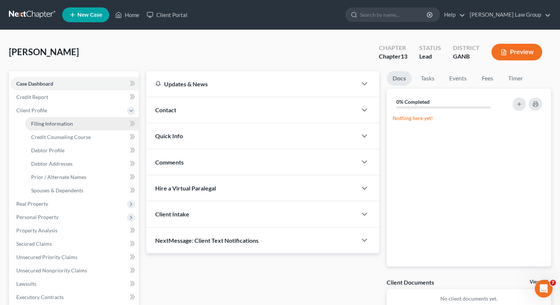
click at [63, 124] on span "Filing Information" at bounding box center [52, 123] width 42 height 6
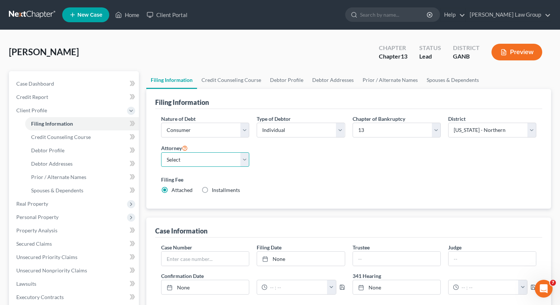
click at [181, 159] on select "Select [PERSON_NAME] - GANB [PERSON_NAME] - GANB [PERSON_NAME] - GANB [PERSON_N…" at bounding box center [205, 159] width 88 height 15
click at [161, 152] on select "Select [PERSON_NAME] - GANB [PERSON_NAME] - GANB [PERSON_NAME] - GANB [PERSON_N…" at bounding box center [205, 159] width 88 height 15
click at [220, 77] on link "Credit Counseling Course" at bounding box center [231, 80] width 68 height 18
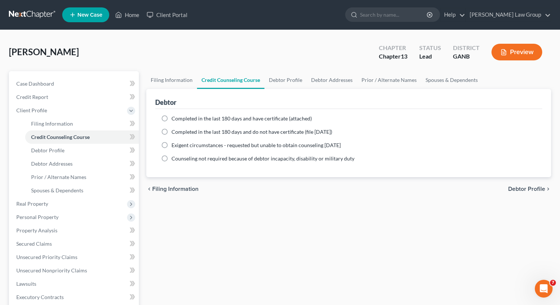
click at [171, 118] on label "Completed in the last 180 days and have certificate (attached)" at bounding box center [241, 118] width 140 height 7
click at [174, 118] on input "Completed in the last 180 days and have certificate (attached)" at bounding box center [176, 117] width 5 height 5
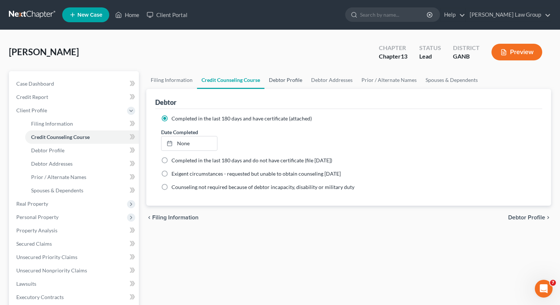
click at [292, 80] on link "Debtor Profile" at bounding box center [285, 80] width 42 height 18
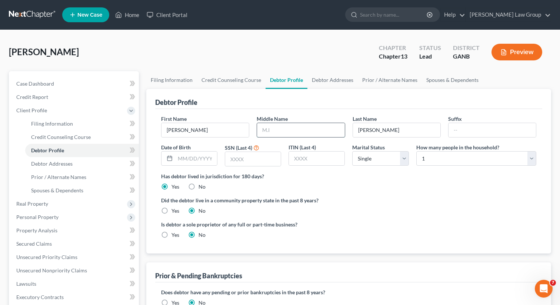
click at [281, 130] on input "text" at bounding box center [300, 130] width 87 height 14
paste input "[PERSON_NAME]"
click at [177, 158] on input "text" at bounding box center [196, 158] width 42 height 14
paste input "[DATE]"
click at [234, 161] on input "text" at bounding box center [253, 159] width 56 height 14
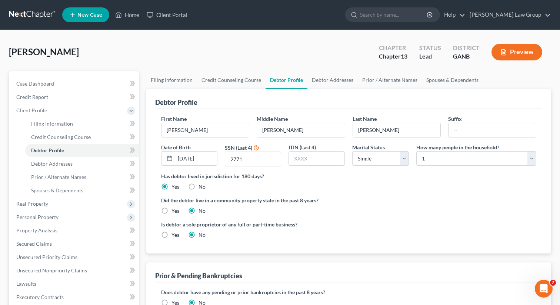
click at [371, 177] on label "Has debtor lived in jurisdiction for 180 days?" at bounding box center [348, 176] width 375 height 8
click at [325, 77] on link "Debtor Addresses" at bounding box center [332, 80] width 50 height 18
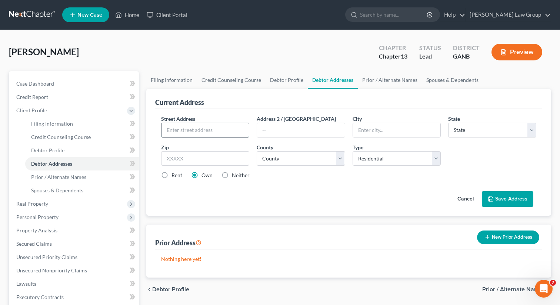
click at [198, 132] on input "text" at bounding box center [204, 130] width 87 height 14
paste input "2009C [GEOGRAPHIC_DATA]"
click at [184, 162] on input "text" at bounding box center [205, 158] width 88 height 15
click at [171, 178] on label "Rent" at bounding box center [176, 174] width 11 height 7
click at [174, 176] on input "Rent" at bounding box center [176, 173] width 5 height 5
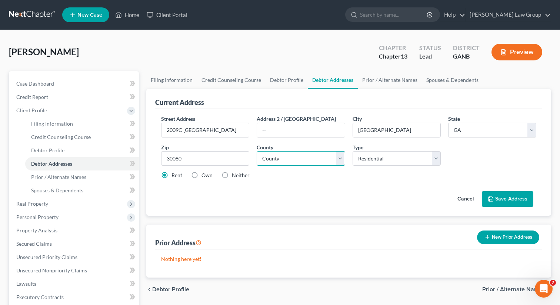
click at [299, 158] on select "County" at bounding box center [301, 158] width 88 height 15
click at [257, 151] on select "County [GEOGRAPHIC_DATA] [GEOGRAPHIC_DATA] [GEOGRAPHIC_DATA] [GEOGRAPHIC_DATA] …" at bounding box center [301, 158] width 88 height 15
click at [503, 204] on button "Save Address" at bounding box center [507, 199] width 51 height 16
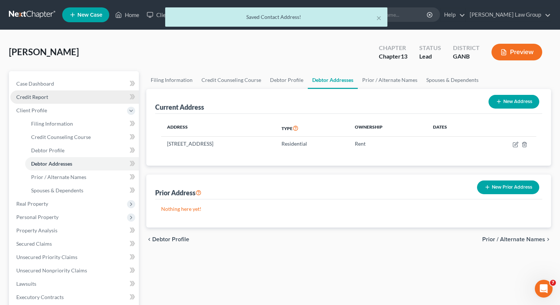
click at [53, 96] on link "Credit Report" at bounding box center [74, 96] width 128 height 13
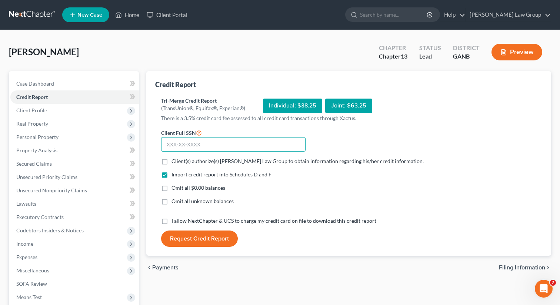
click at [213, 142] on input "text" at bounding box center [233, 144] width 144 height 15
paste input "147-72-2771"
drag, startPoint x: 164, startPoint y: 158, endPoint x: 168, endPoint y: 202, distance: 43.9
click at [171, 158] on label "Client(s) authorize(s) [PERSON_NAME] Law Group to obtain information regarding …" at bounding box center [297, 160] width 252 height 7
click at [174, 158] on input "Client(s) authorize(s) [PERSON_NAME] Law Group to obtain information regarding …" at bounding box center [176, 159] width 5 height 5
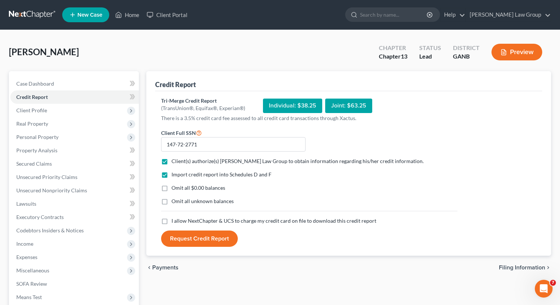
click at [171, 221] on label "I allow NextChapter & UCS to charge my credit card on file to download this cre…" at bounding box center [273, 220] width 205 height 7
click at [174, 221] on input "I allow NextChapter & UCS to charge my credit card on file to download this cre…" at bounding box center [176, 219] width 5 height 5
click at [194, 232] on button "Request Credit Report" at bounding box center [199, 238] width 77 height 16
